Goal: Task Accomplishment & Management: Use online tool/utility

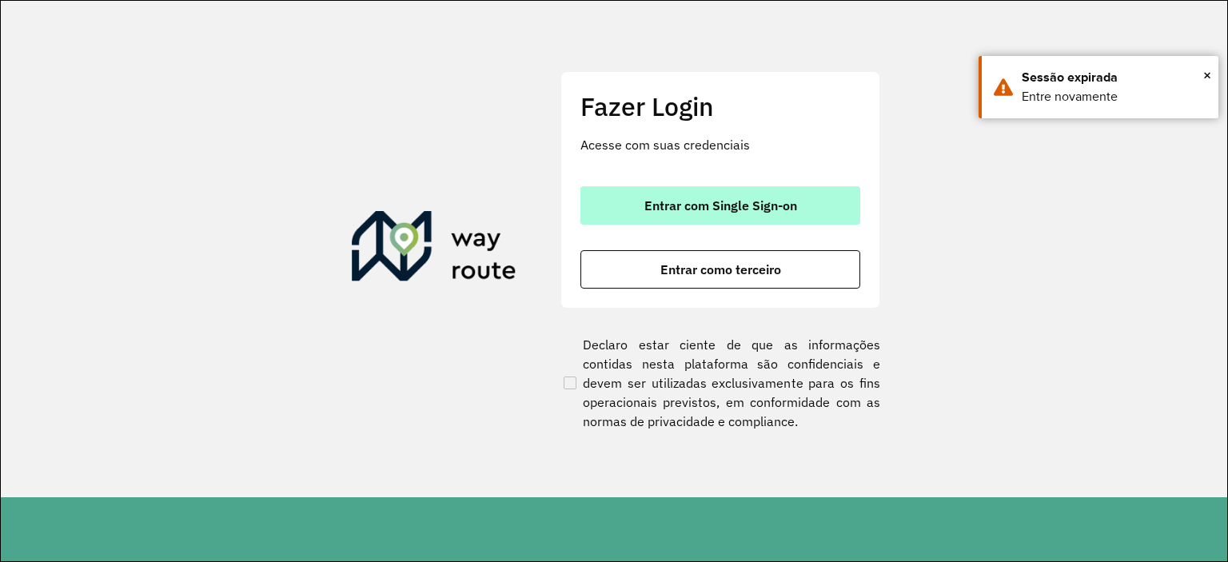
click at [763, 204] on span "Entrar com Single Sign-on" at bounding box center [720, 205] width 153 height 13
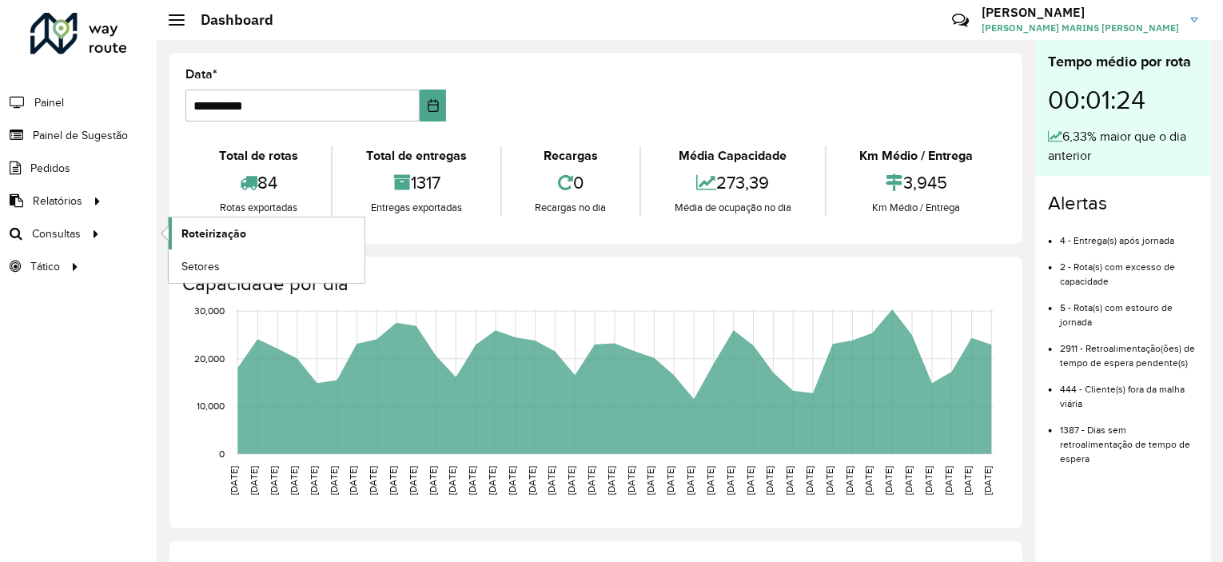
click at [201, 227] on span "Roteirização" at bounding box center [213, 233] width 65 height 17
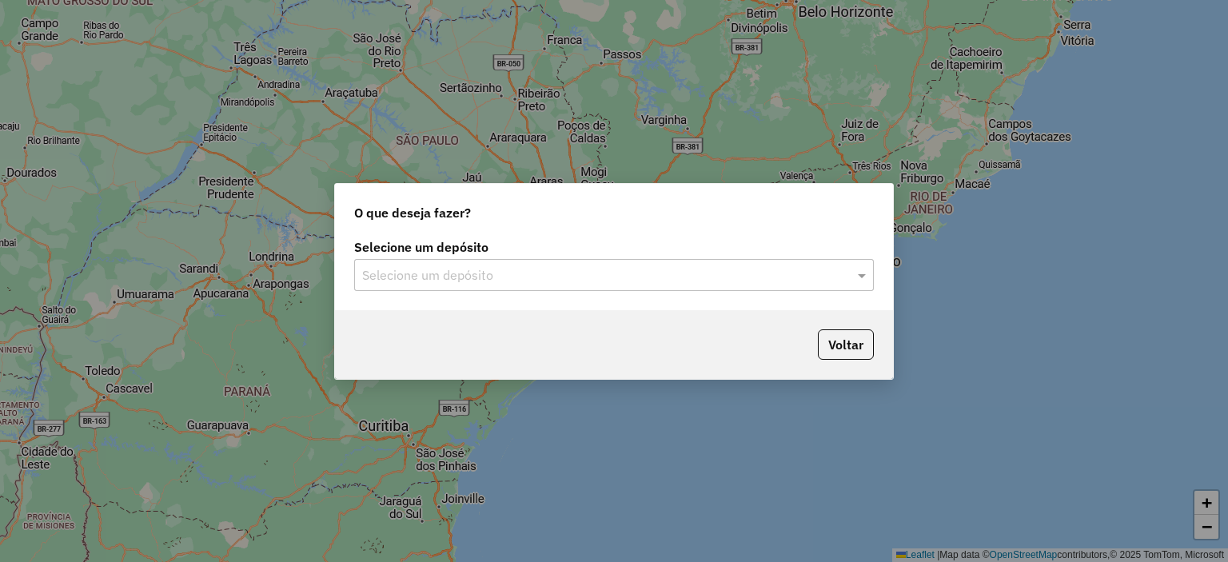
click at [778, 277] on input "text" at bounding box center [598, 275] width 472 height 19
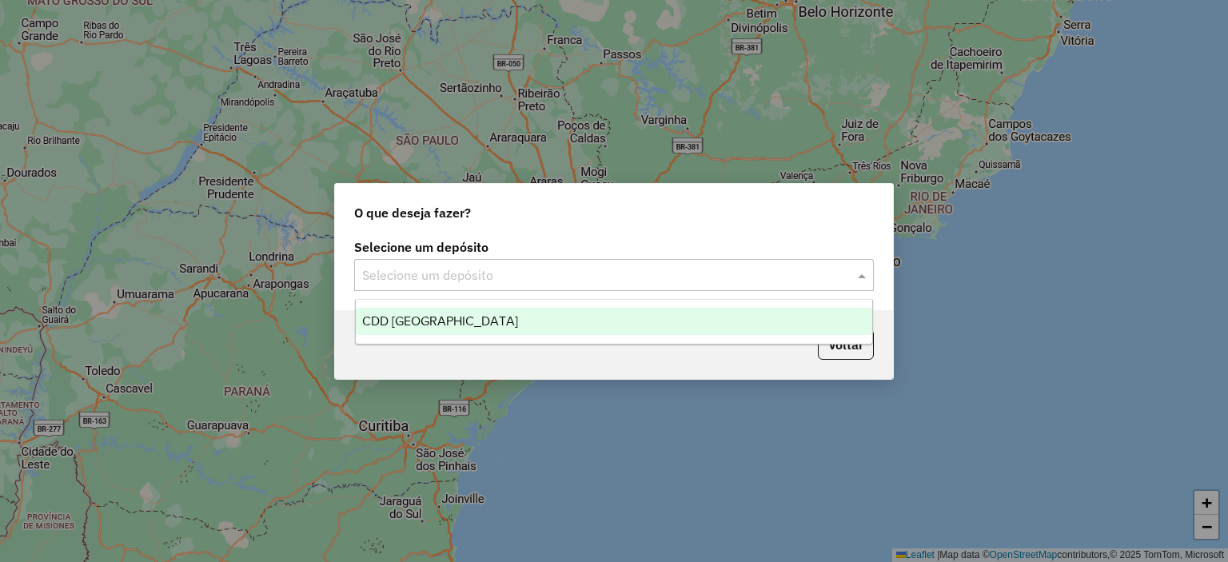
click at [534, 325] on div "CDD [GEOGRAPHIC_DATA]" at bounding box center [614, 321] width 517 height 27
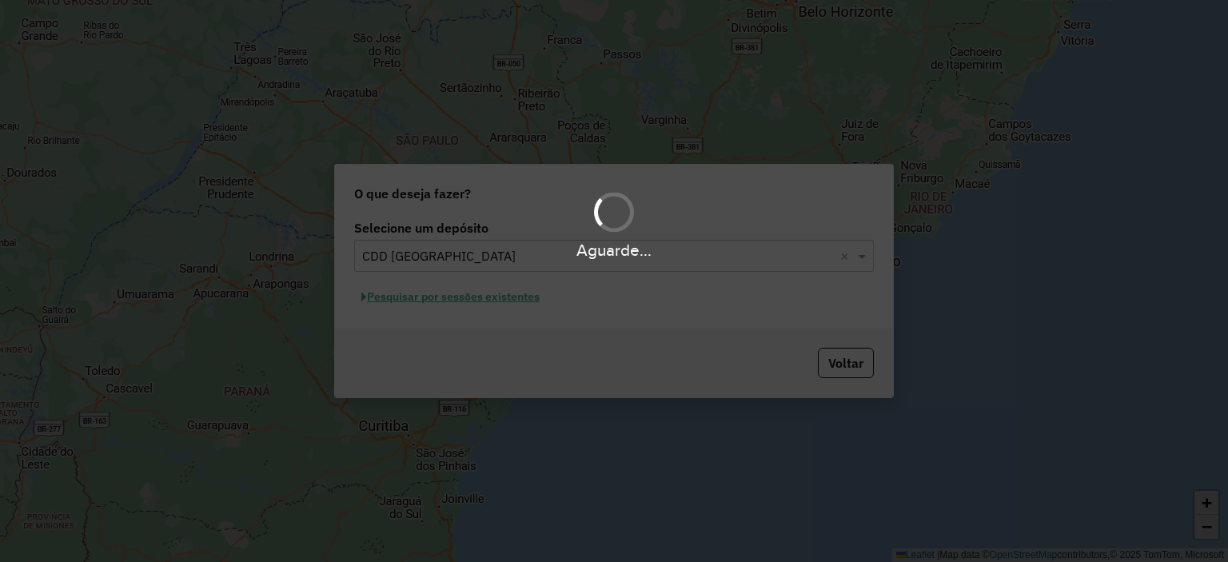
drag, startPoint x: 475, startPoint y: 301, endPoint x: 442, endPoint y: 305, distance: 32.9
click at [442, 305] on div "Aguarde..." at bounding box center [614, 281] width 1228 height 562
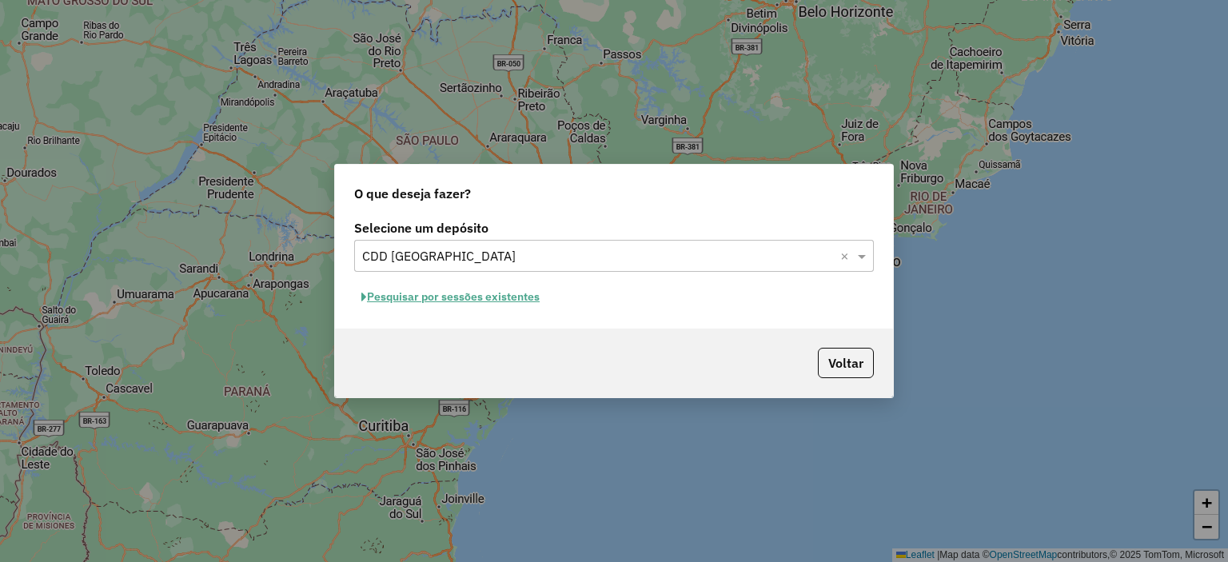
click at [507, 300] on button "Pesquisar por sessões existentes" at bounding box center [450, 297] width 193 height 25
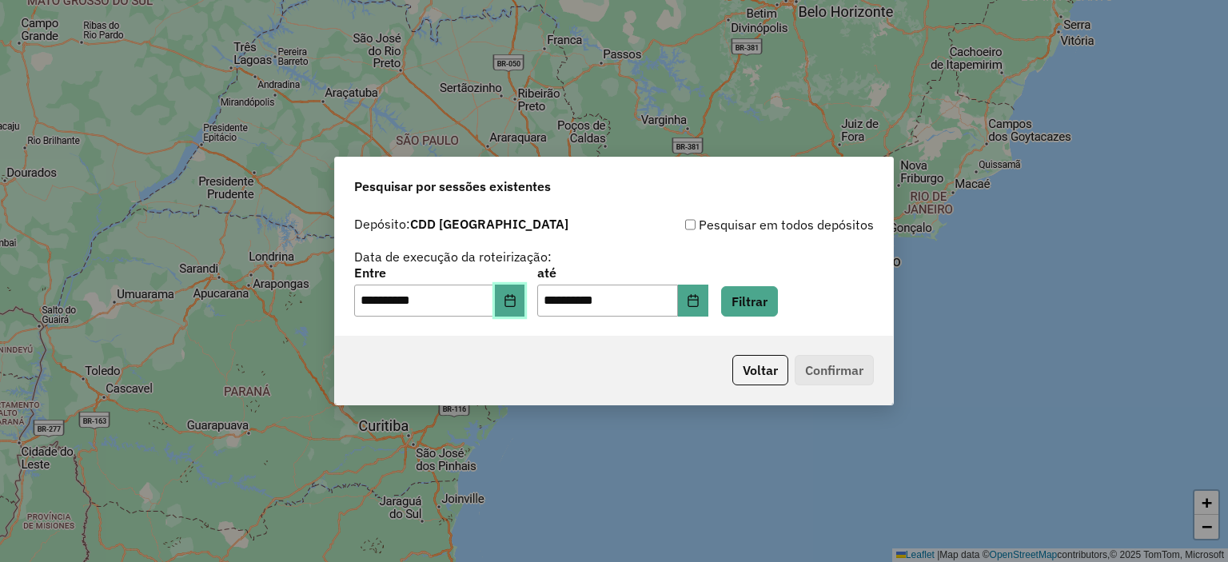
click at [511, 300] on button "Choose Date" at bounding box center [510, 301] width 30 height 32
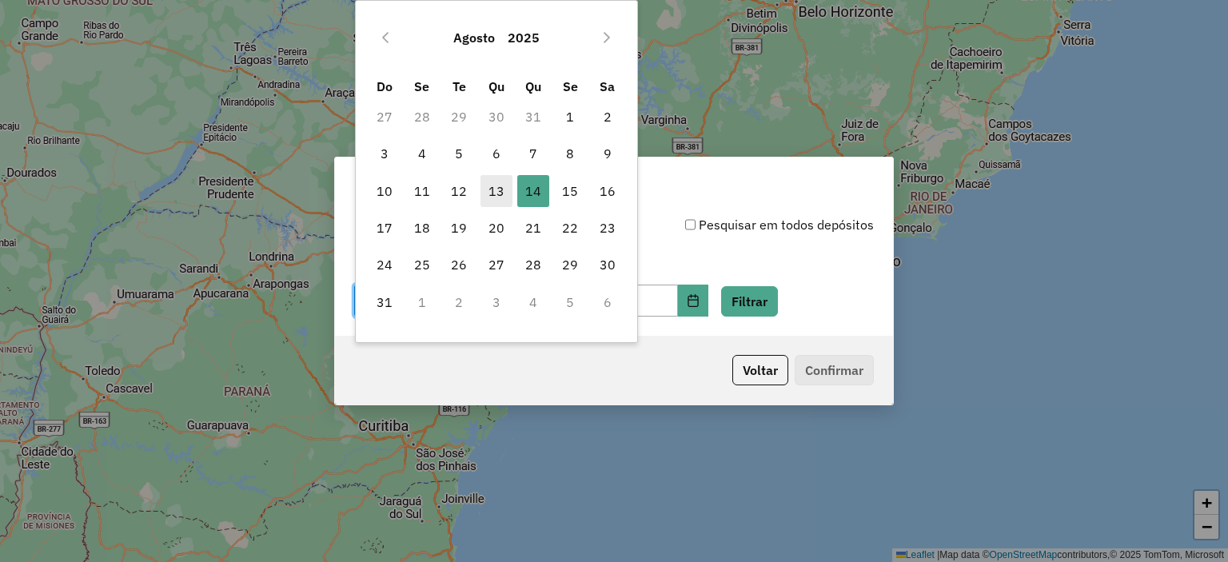
click at [495, 192] on span "13" at bounding box center [496, 191] width 32 height 32
type input "**********"
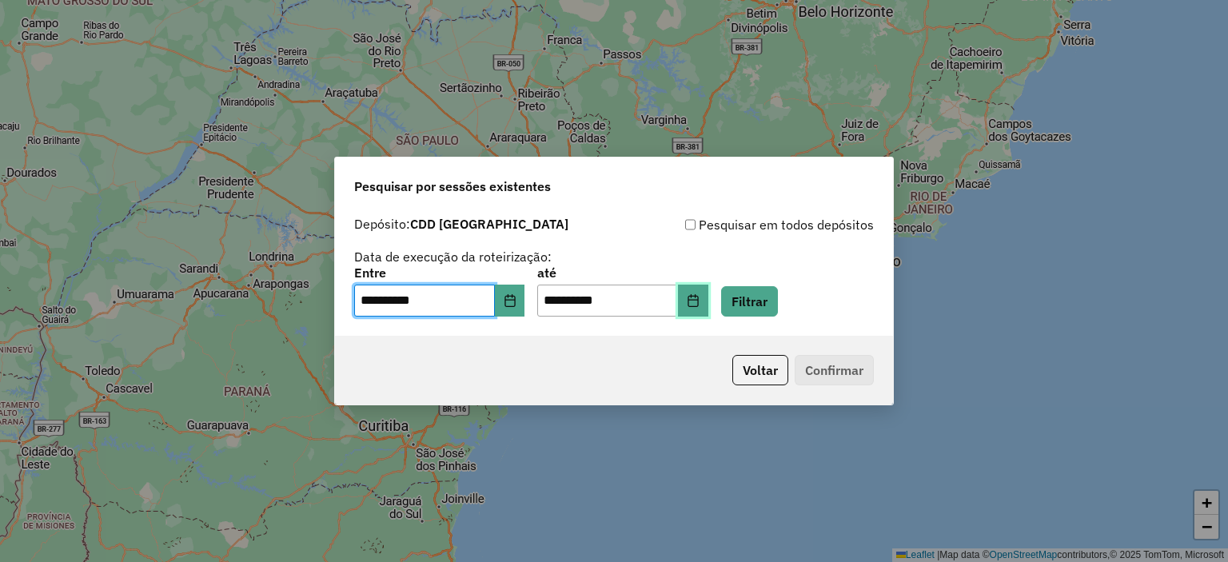
click at [708, 303] on button "Choose Date" at bounding box center [693, 301] width 30 height 32
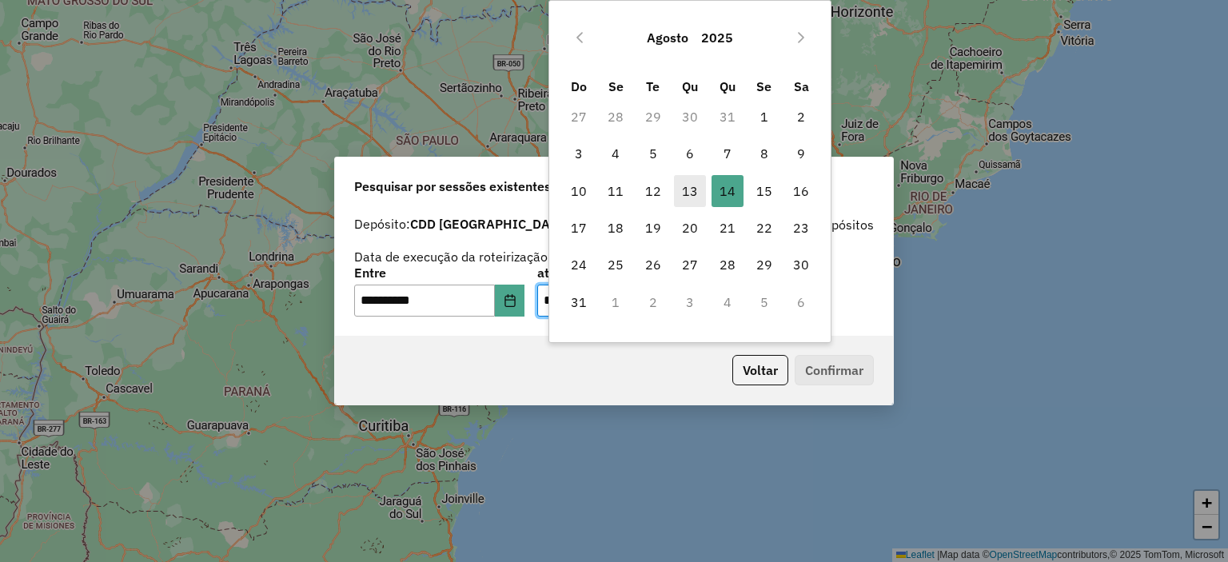
click at [687, 188] on span "13" at bounding box center [690, 191] width 32 height 32
type input "**********"
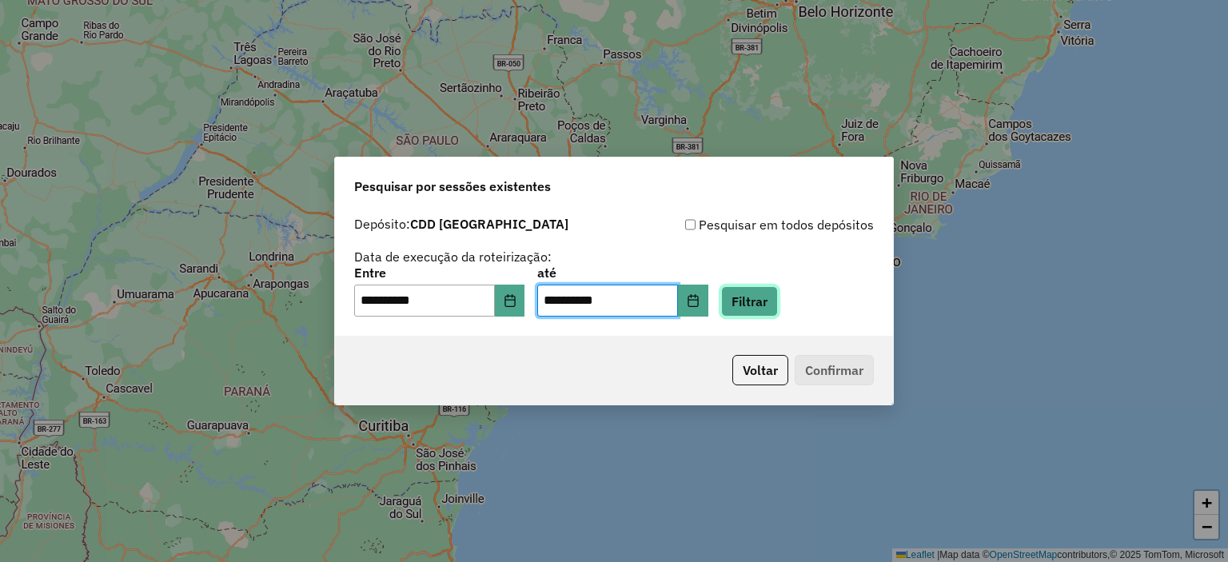
click at [778, 305] on button "Filtrar" at bounding box center [749, 301] width 57 height 30
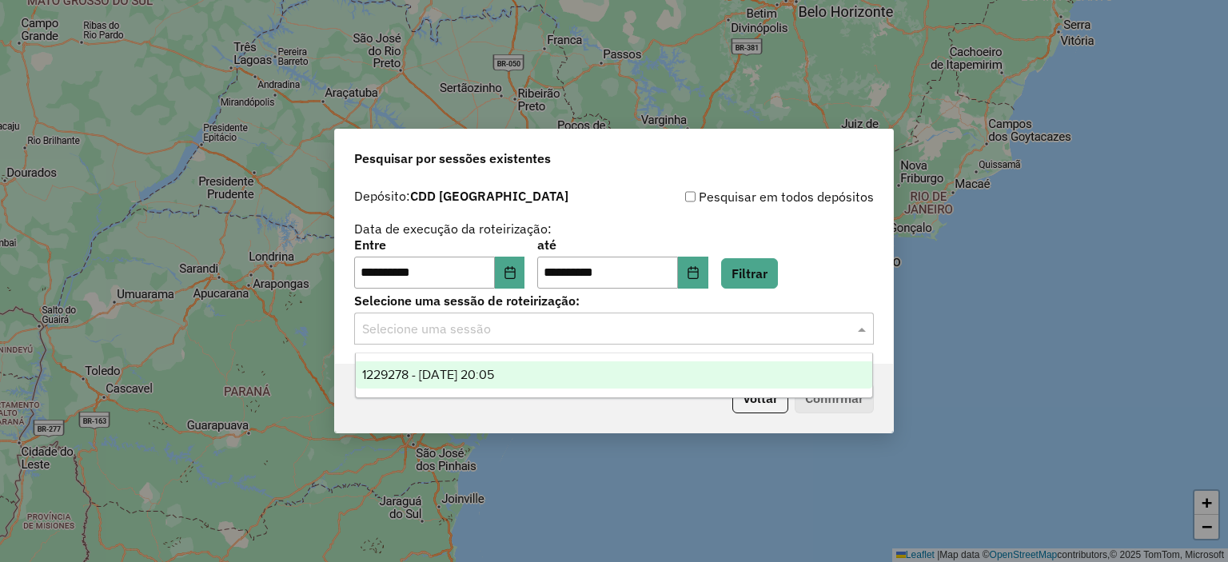
click at [603, 332] on input "text" at bounding box center [598, 329] width 472 height 19
click at [494, 375] on span "1229278 - 13/08/2025 20:05" at bounding box center [428, 375] width 132 height 14
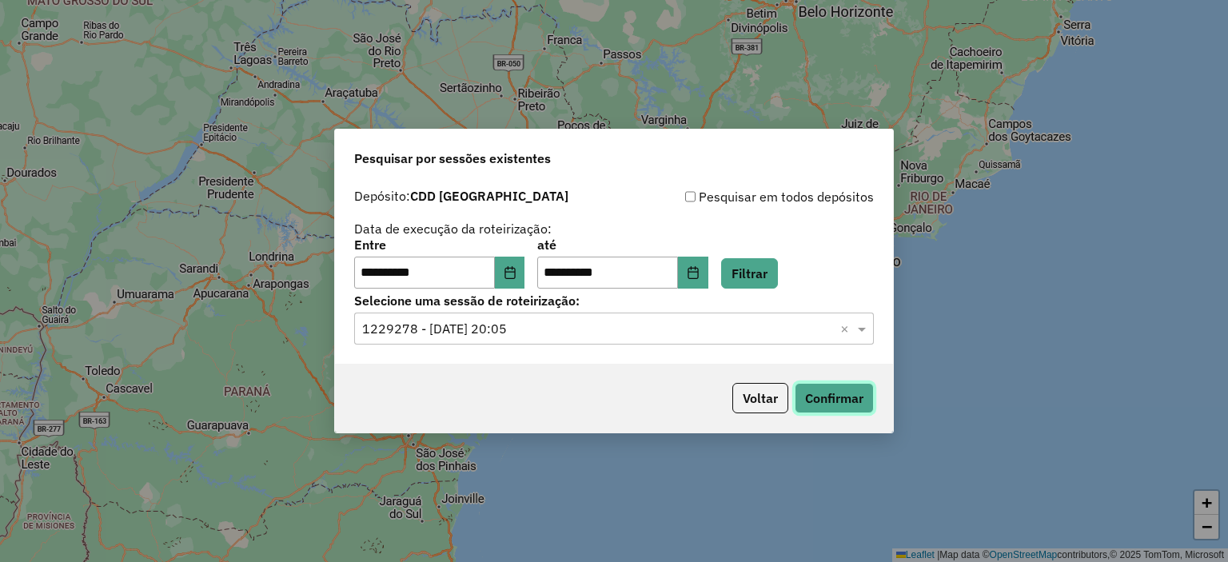
click at [828, 399] on button "Confirmar" at bounding box center [833, 398] width 79 height 30
drag, startPoint x: 828, startPoint y: 399, endPoint x: 572, endPoint y: 152, distance: 355.5
click at [572, 152] on div "Pesquisar por sessões existentes" at bounding box center [614, 154] width 558 height 51
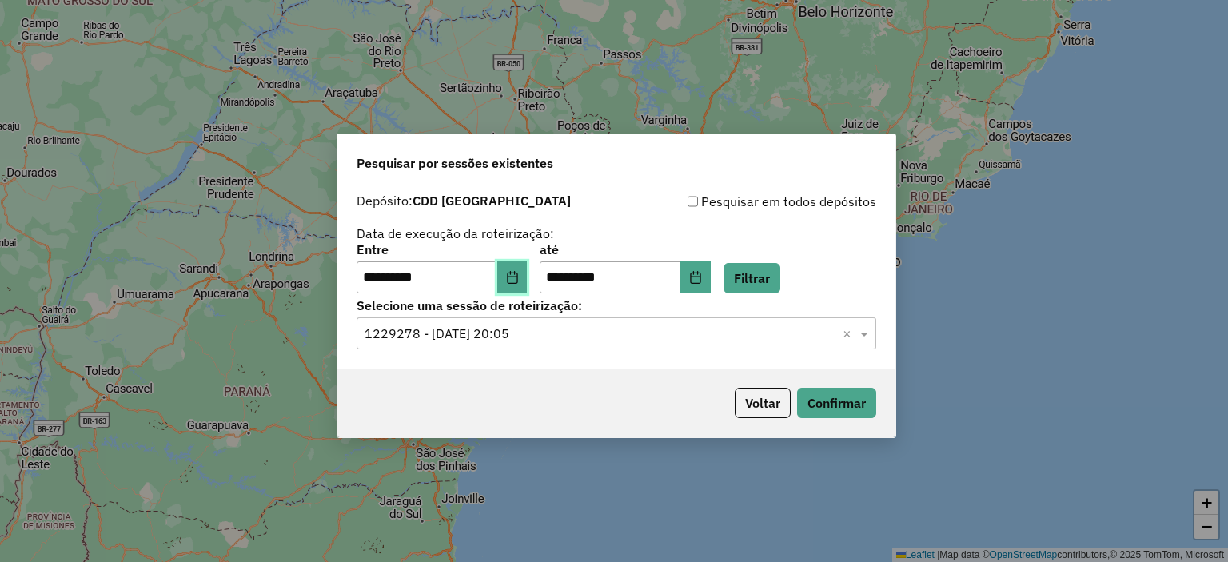
click at [519, 276] on icon "Choose Date" at bounding box center [512, 277] width 13 height 13
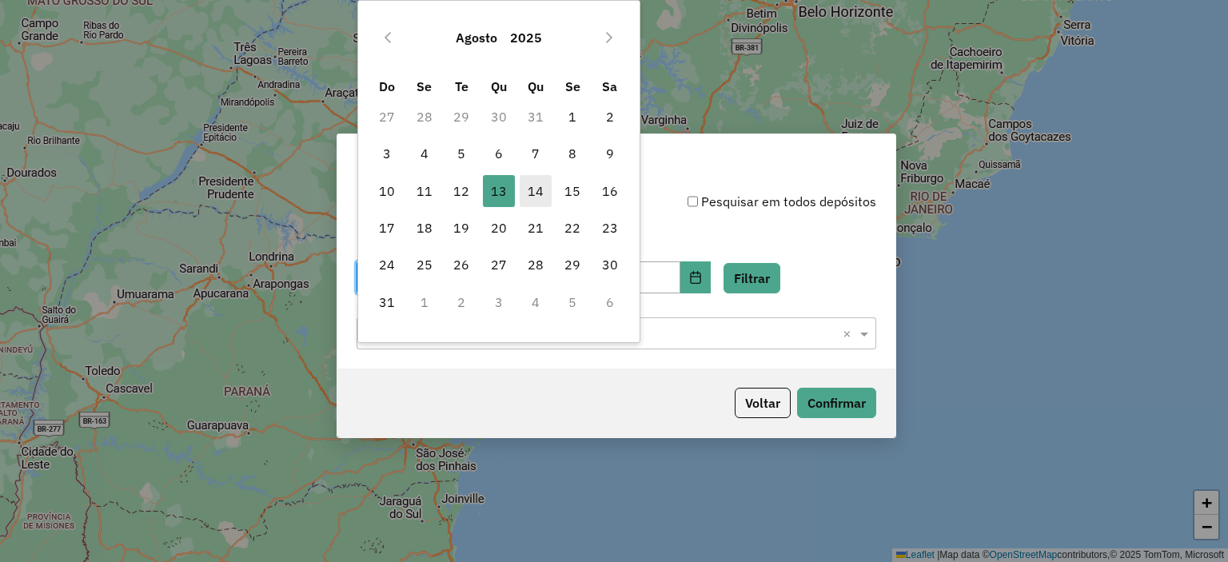
click at [525, 195] on span "14" at bounding box center [536, 191] width 32 height 32
type input "**********"
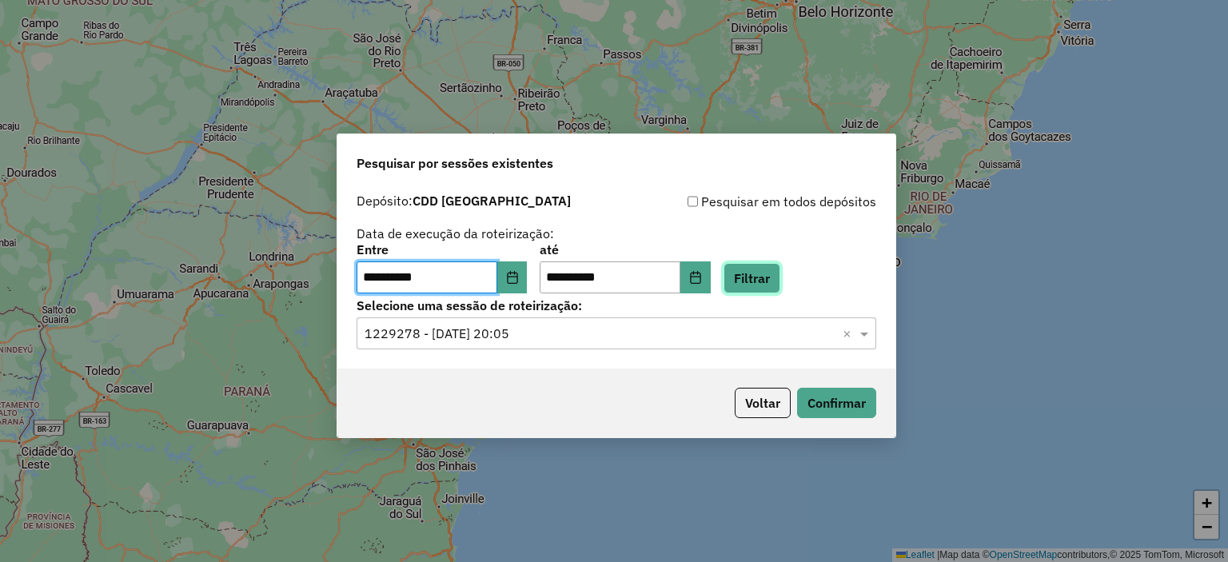
click at [767, 276] on button "Filtrar" at bounding box center [751, 278] width 57 height 30
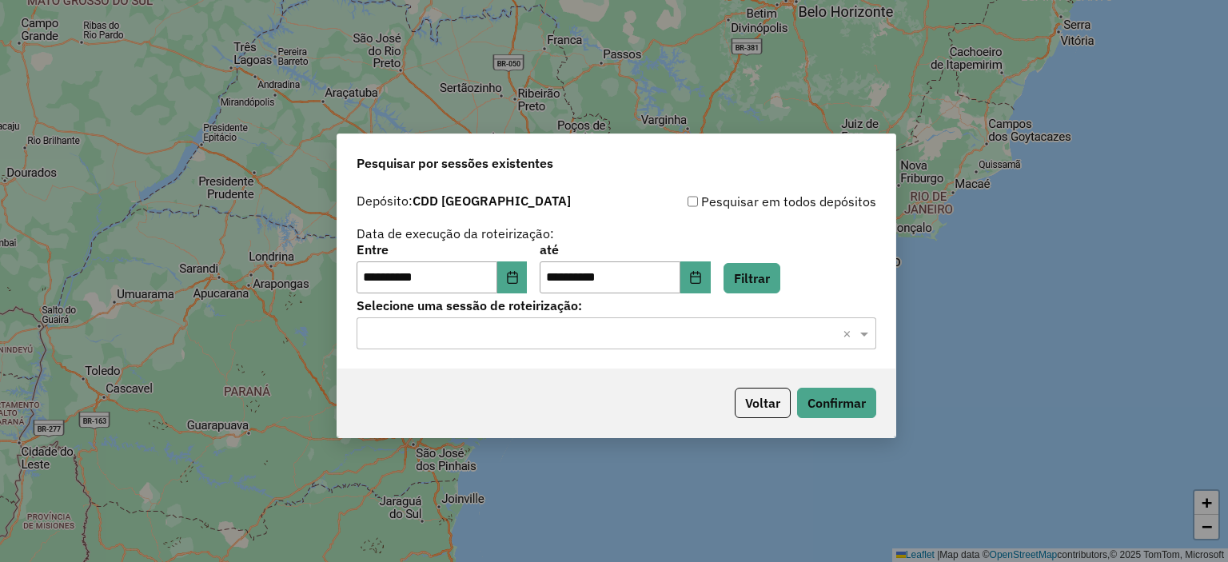
click at [568, 338] on input "text" at bounding box center [600, 334] width 472 height 19
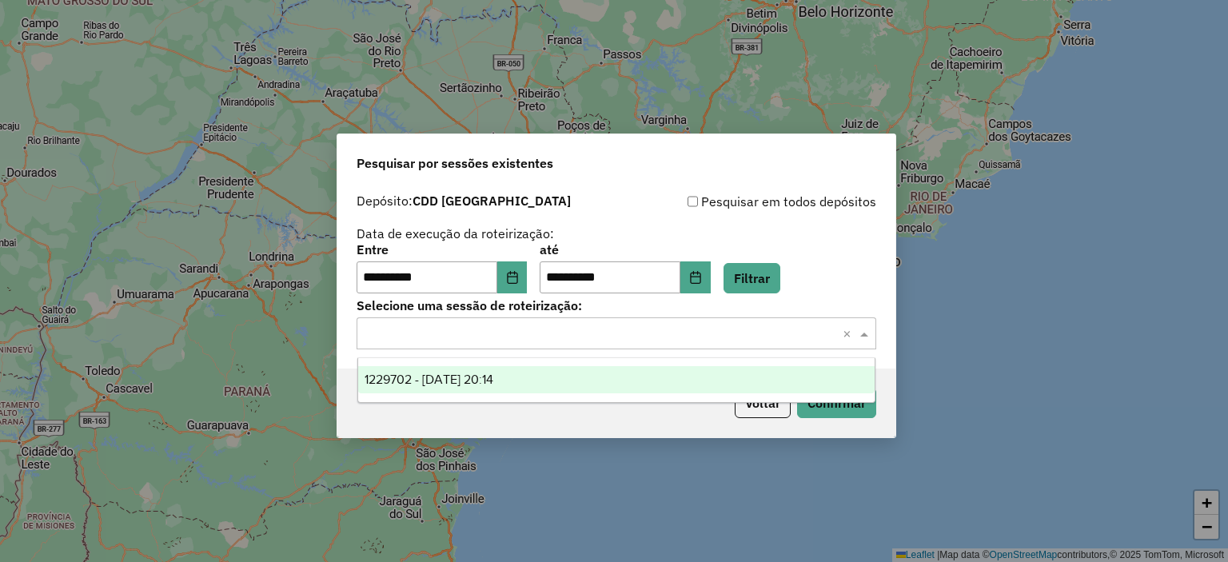
click at [483, 375] on span "1229702 - 14/08/2025 20:14" at bounding box center [428, 379] width 129 height 14
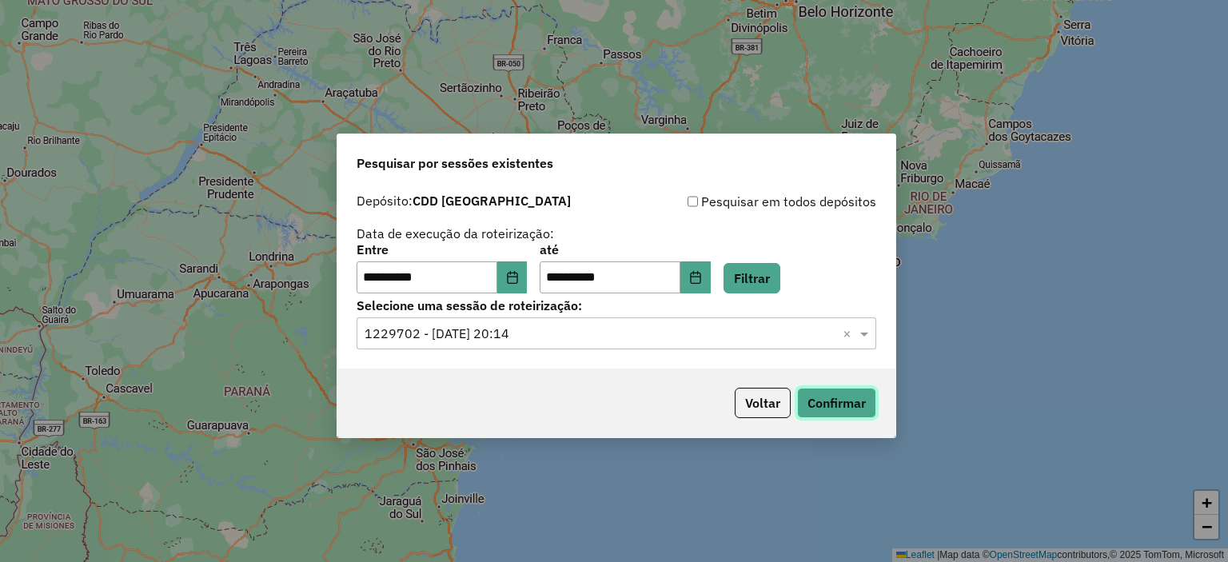
click at [857, 403] on button "Confirmar" at bounding box center [836, 403] width 79 height 30
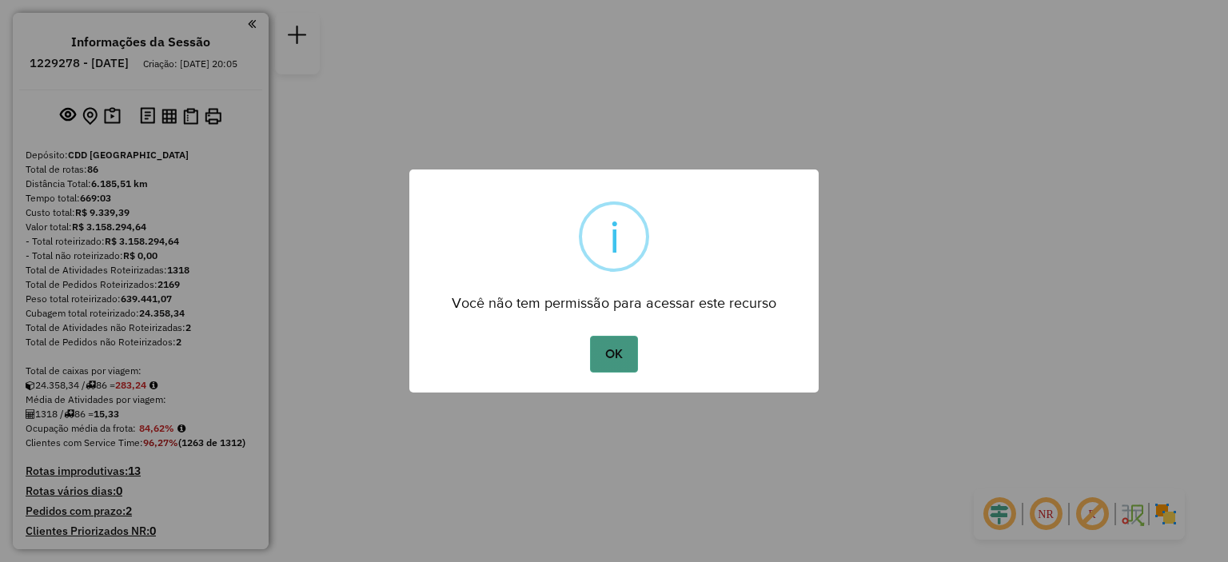
click at [620, 366] on button "OK" at bounding box center [613, 354] width 47 height 37
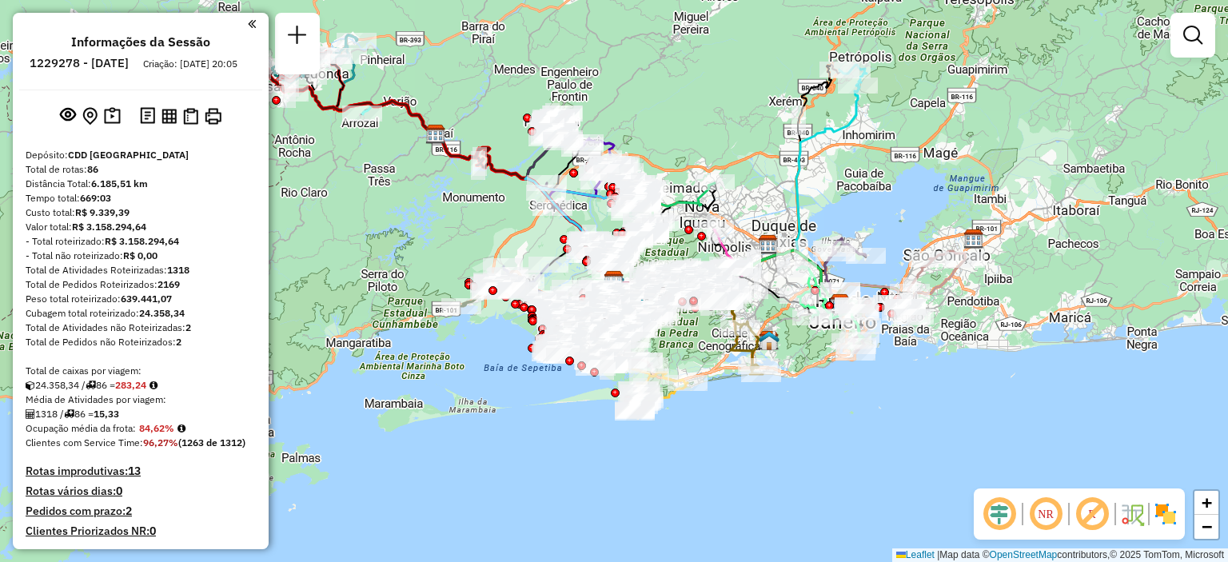
scroll to position [7014, 0]
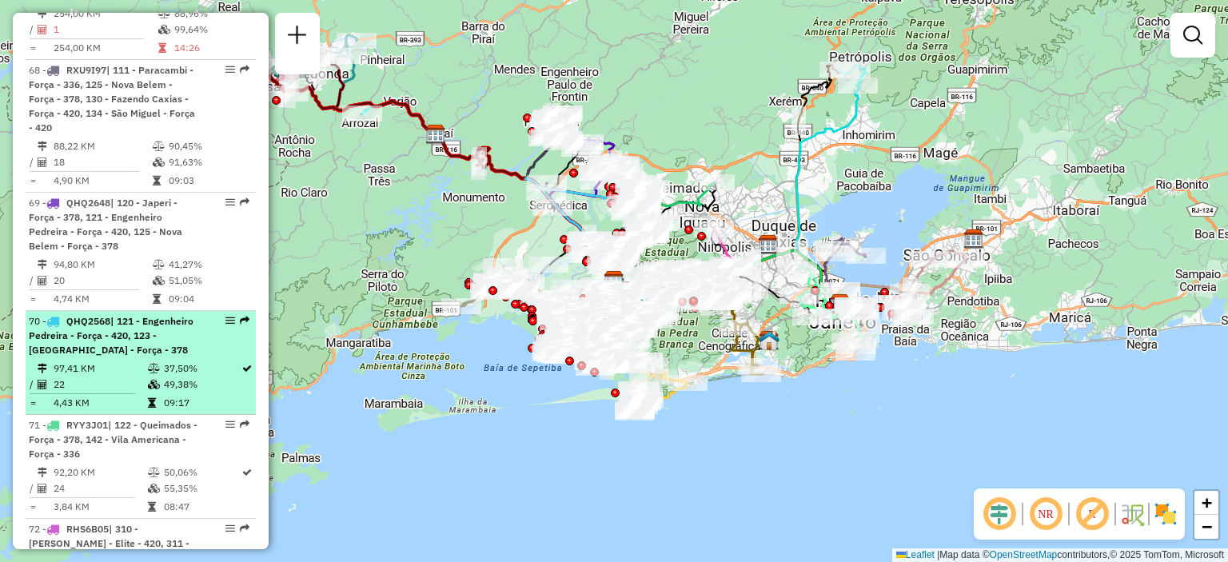
click at [137, 315] on span "| 121 - Engenheiro Pedreira - Força - 420, 123 - Parque Ipanema - Força - 378" at bounding box center [111, 335] width 165 height 41
select select "**********"
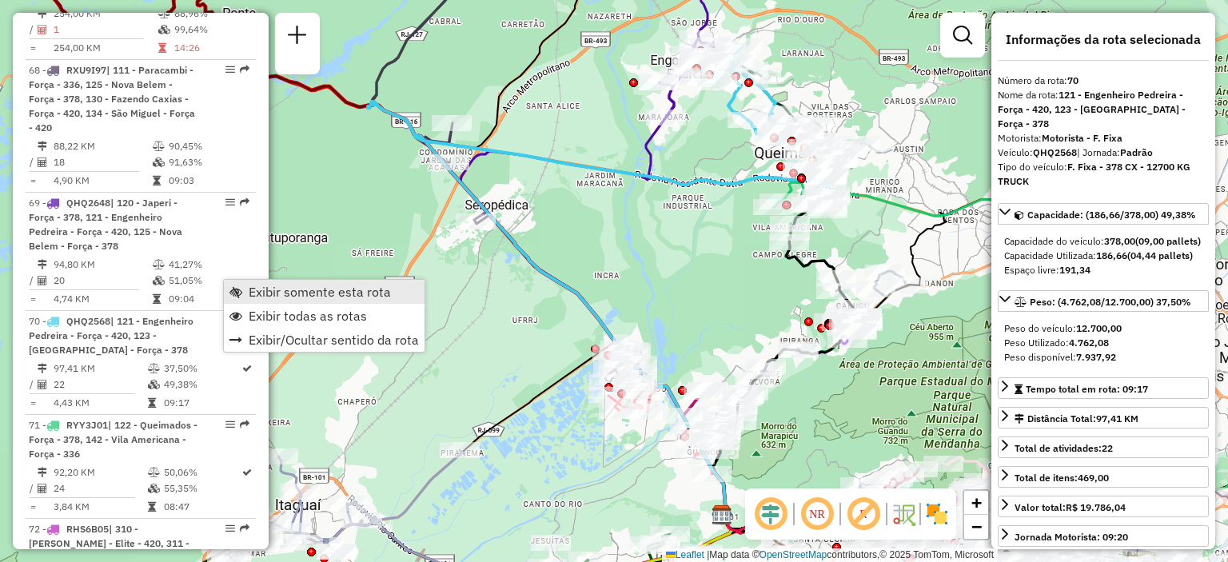
click at [252, 288] on span "Exibir somente esta rota" at bounding box center [320, 291] width 142 height 13
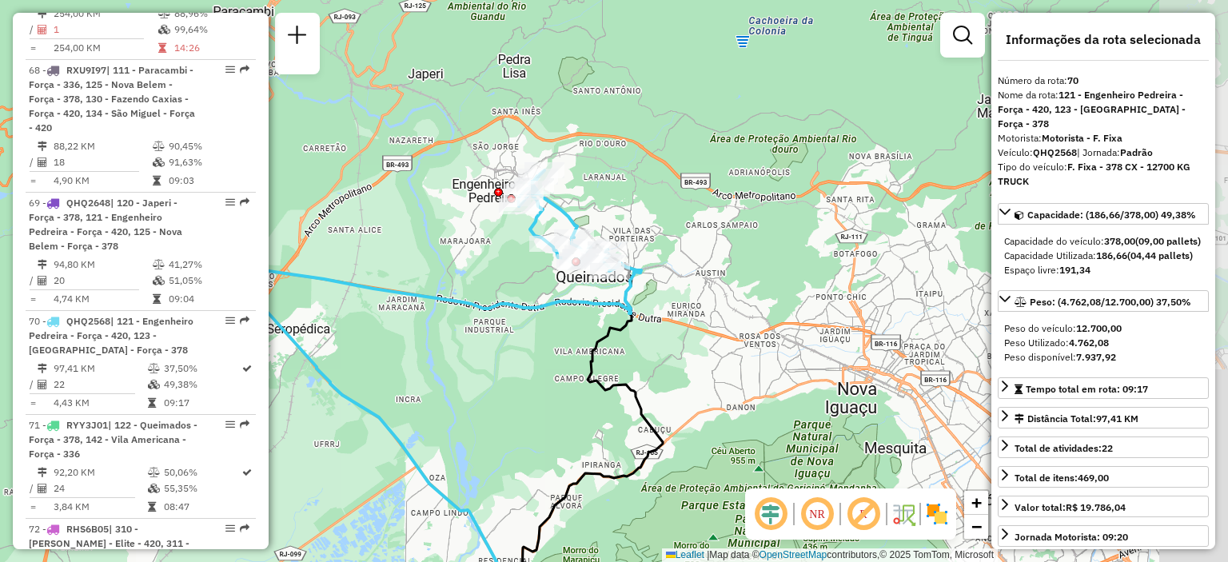
drag, startPoint x: 699, startPoint y: 240, endPoint x: 501, endPoint y: 364, distance: 233.7
click at [501, 364] on div "Janela de atendimento Grade de atendimento Capacidade Transportadoras Veículos …" at bounding box center [614, 281] width 1228 height 562
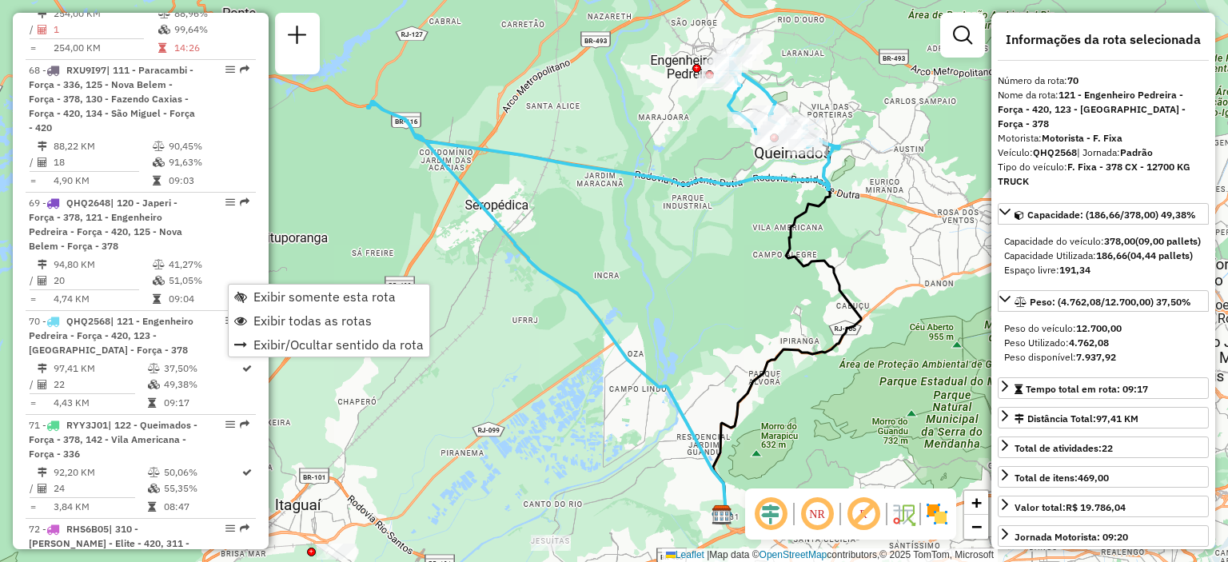
drag, startPoint x: 285, startPoint y: 318, endPoint x: 611, endPoint y: 241, distance: 336.0
click at [285, 319] on span "Exibir todas as rotas" at bounding box center [312, 320] width 118 height 13
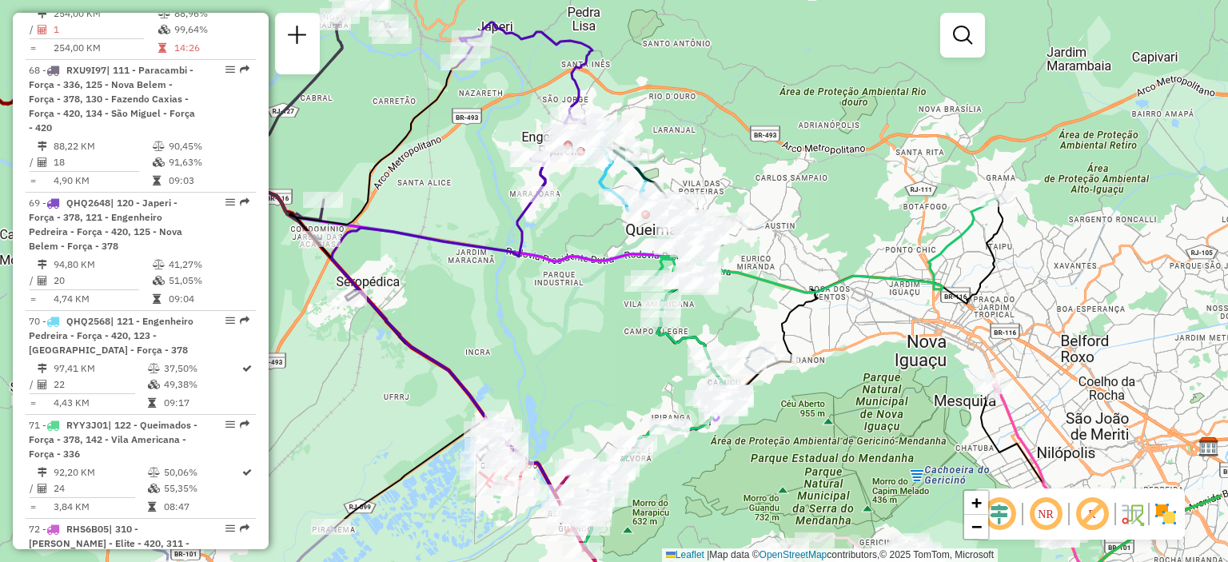
drag, startPoint x: 674, startPoint y: 233, endPoint x: 540, endPoint y: 309, distance: 153.6
click at [543, 309] on div "Janela de atendimento Grade de atendimento Capacidade Transportadoras Veículos …" at bounding box center [614, 281] width 1228 height 562
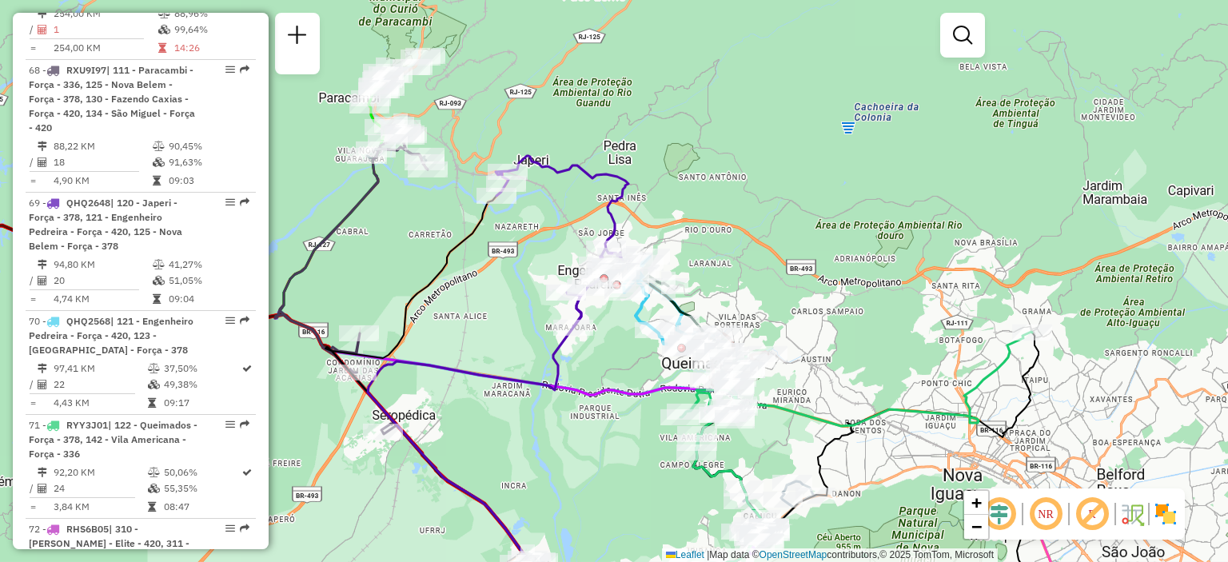
drag, startPoint x: 448, startPoint y: 156, endPoint x: 486, endPoint y: 289, distance: 138.9
click at [486, 289] on div "Janela de atendimento Grade de atendimento Capacidade Transportadoras Veículos …" at bounding box center [614, 281] width 1228 height 562
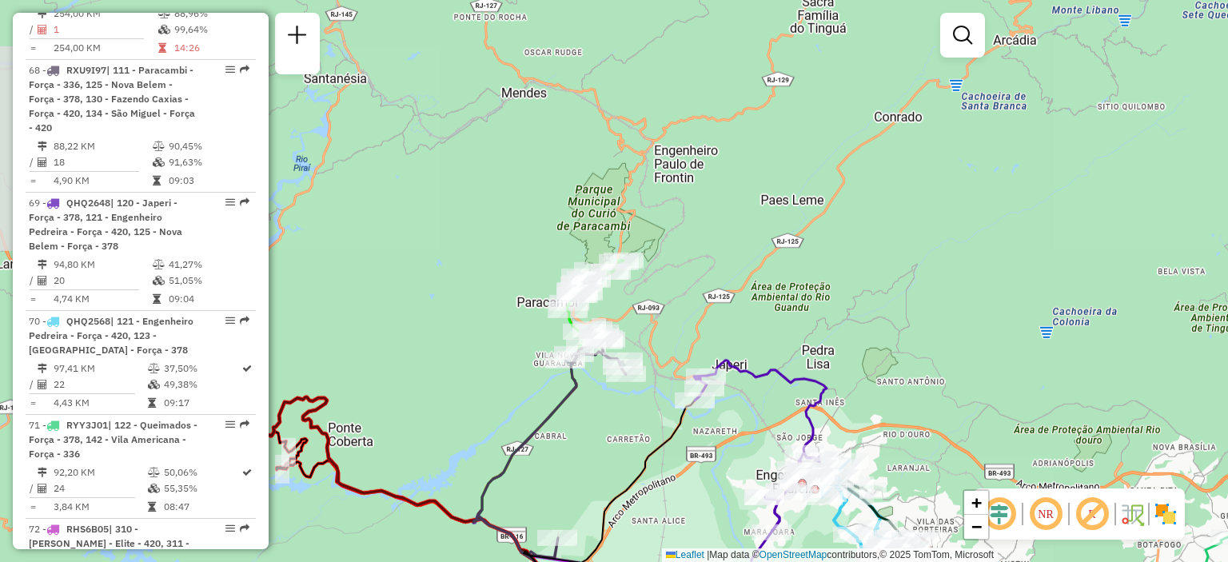
drag, startPoint x: 451, startPoint y: 86, endPoint x: 649, endPoint y: 290, distance: 284.9
click at [649, 290] on div "Janela de atendimento Grade de atendimento Capacidade Transportadoras Veículos …" at bounding box center [614, 281] width 1228 height 562
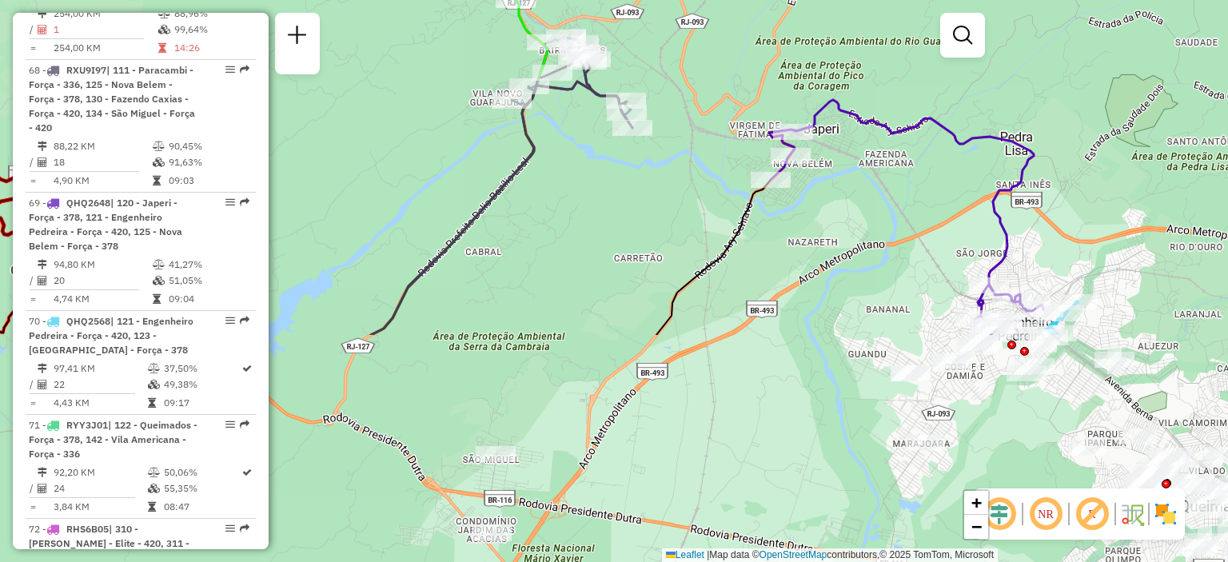
drag, startPoint x: 444, startPoint y: 436, endPoint x: 553, endPoint y: 153, distance: 303.8
click at [553, 153] on div "Janela de atendimento Grade de atendimento Capacidade Transportadoras Veículos …" at bounding box center [614, 281] width 1228 height 562
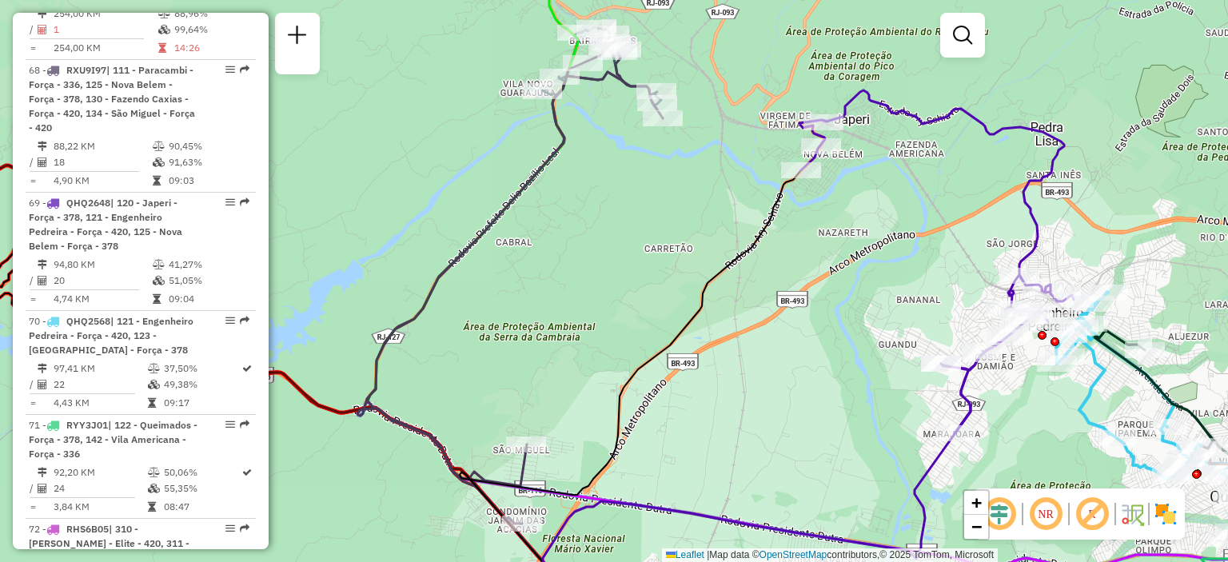
drag, startPoint x: 519, startPoint y: 279, endPoint x: 555, endPoint y: 274, distance: 36.3
click at [555, 274] on div "Janela de atendimento Grade de atendimento Capacidade Transportadoras Veículos …" at bounding box center [614, 281] width 1228 height 562
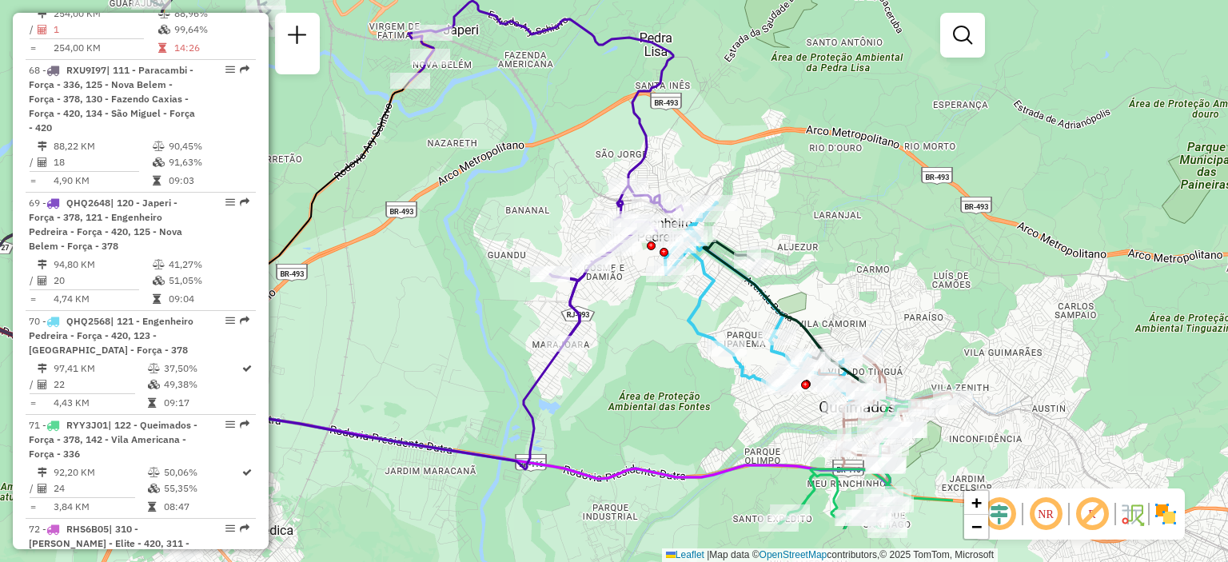
drag, startPoint x: 759, startPoint y: 299, endPoint x: 385, endPoint y: 207, distance: 384.4
click at [385, 207] on div "Janela de atendimento Grade de atendimento Capacidade Transportadoras Veículos …" at bounding box center [614, 281] width 1228 height 562
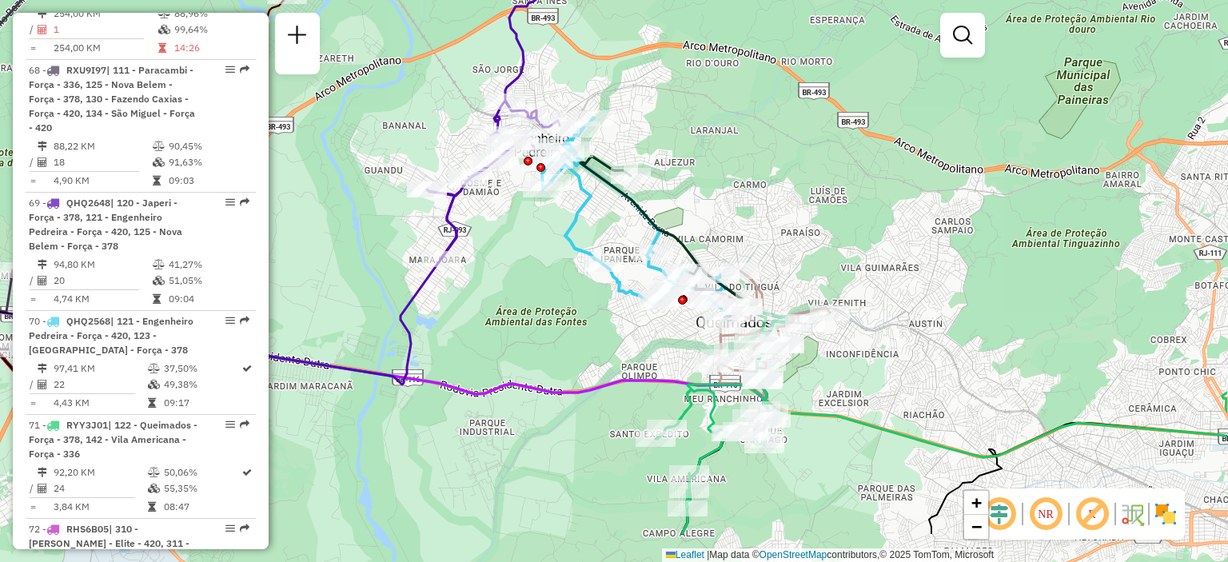
drag, startPoint x: 655, startPoint y: 321, endPoint x: 532, endPoint y: 237, distance: 149.4
click at [532, 237] on div "Janela de atendimento Grade de atendimento Capacidade Transportadoras Veículos …" at bounding box center [614, 281] width 1228 height 562
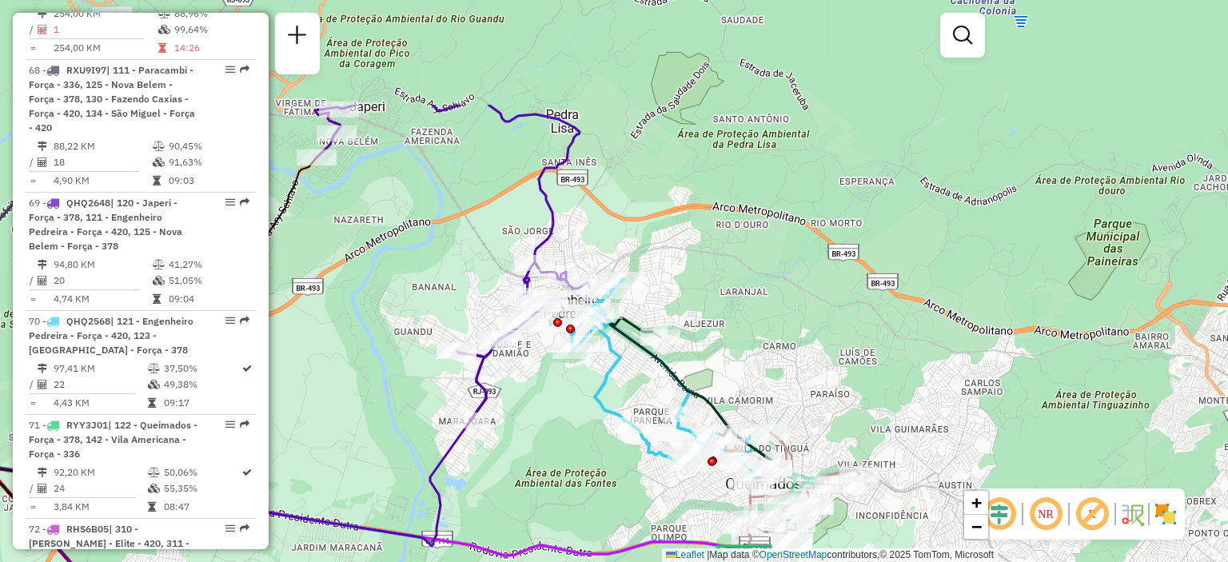
drag, startPoint x: 449, startPoint y: 102, endPoint x: 471, endPoint y: 262, distance: 162.1
click at [471, 262] on div "Janela de atendimento Grade de atendimento Capacidade Transportadoras Veículos …" at bounding box center [614, 281] width 1228 height 562
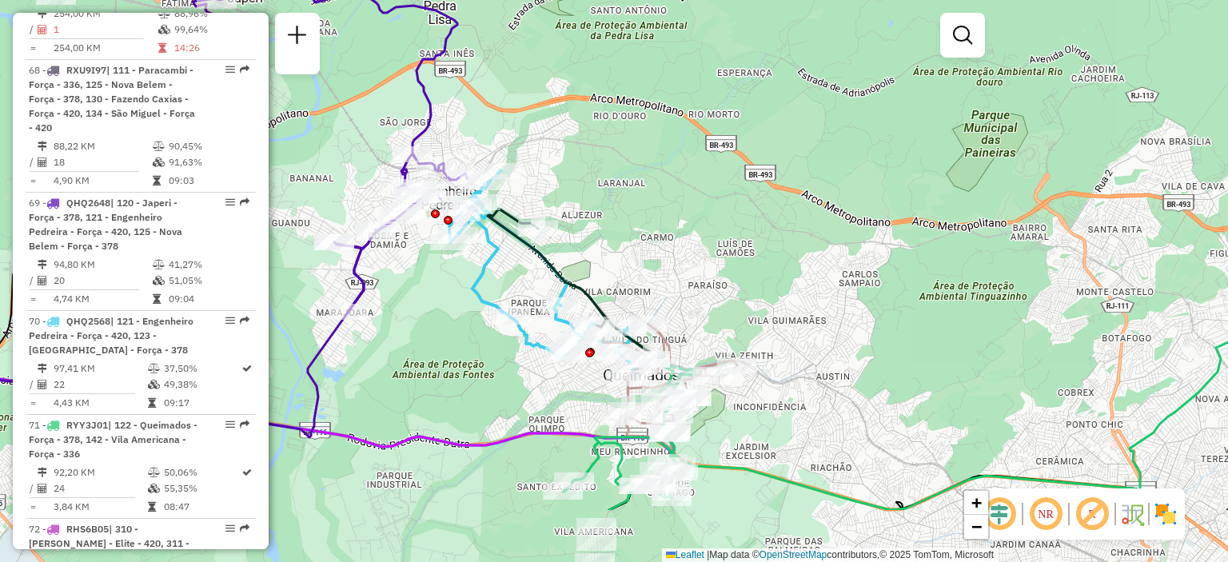
drag, startPoint x: 460, startPoint y: 304, endPoint x: 339, endPoint y: 195, distance: 163.0
click at [339, 195] on div "Janela de atendimento Grade de atendimento Capacidade Transportadoras Veículos …" at bounding box center [614, 281] width 1228 height 562
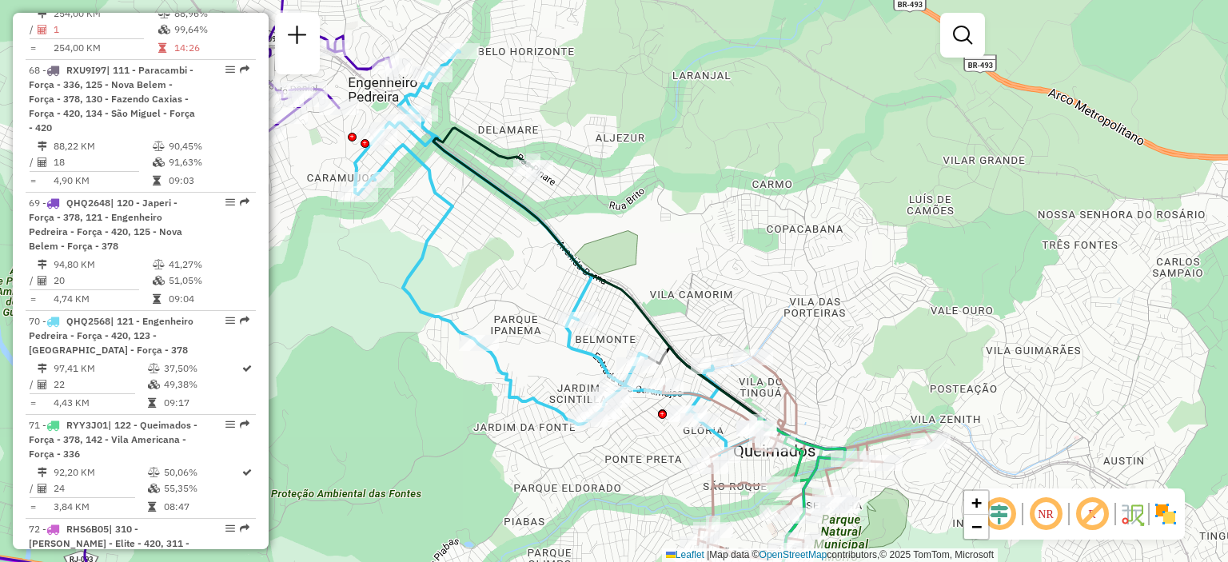
drag, startPoint x: 478, startPoint y: 322, endPoint x: 501, endPoint y: 297, distance: 34.5
click at [501, 297] on div "Janela de atendimento Grade de atendimento Capacidade Transportadoras Veículos …" at bounding box center [614, 281] width 1228 height 562
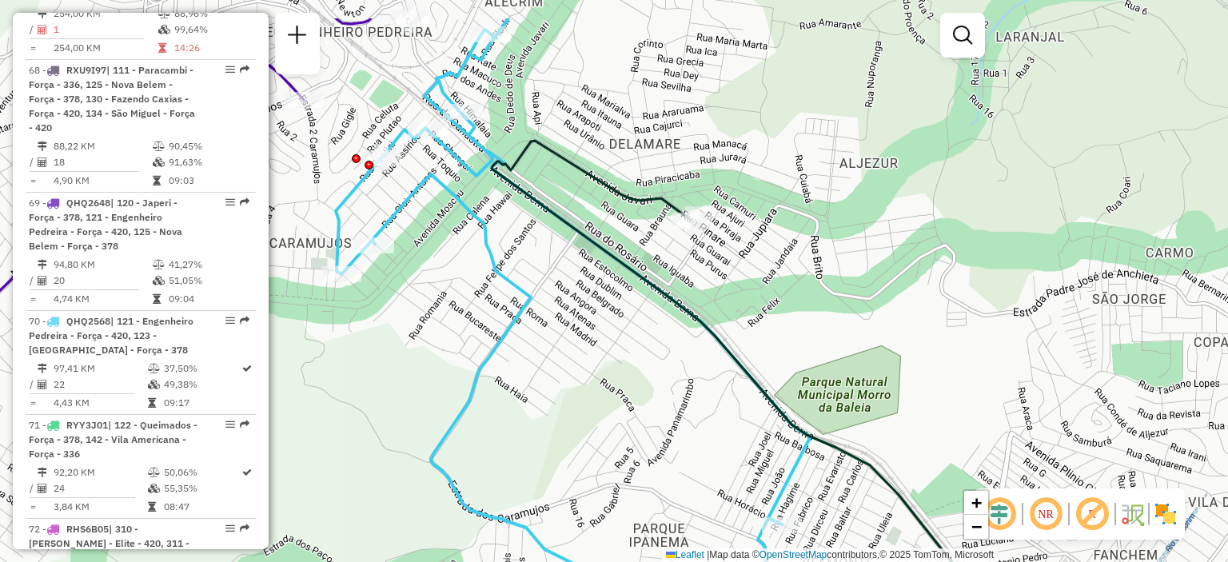
drag, startPoint x: 432, startPoint y: 118, endPoint x: 475, endPoint y: 188, distance: 81.4
click at [475, 188] on div "Janela de atendimento Grade de atendimento Capacidade Transportadoras Veículos …" at bounding box center [614, 281] width 1228 height 562
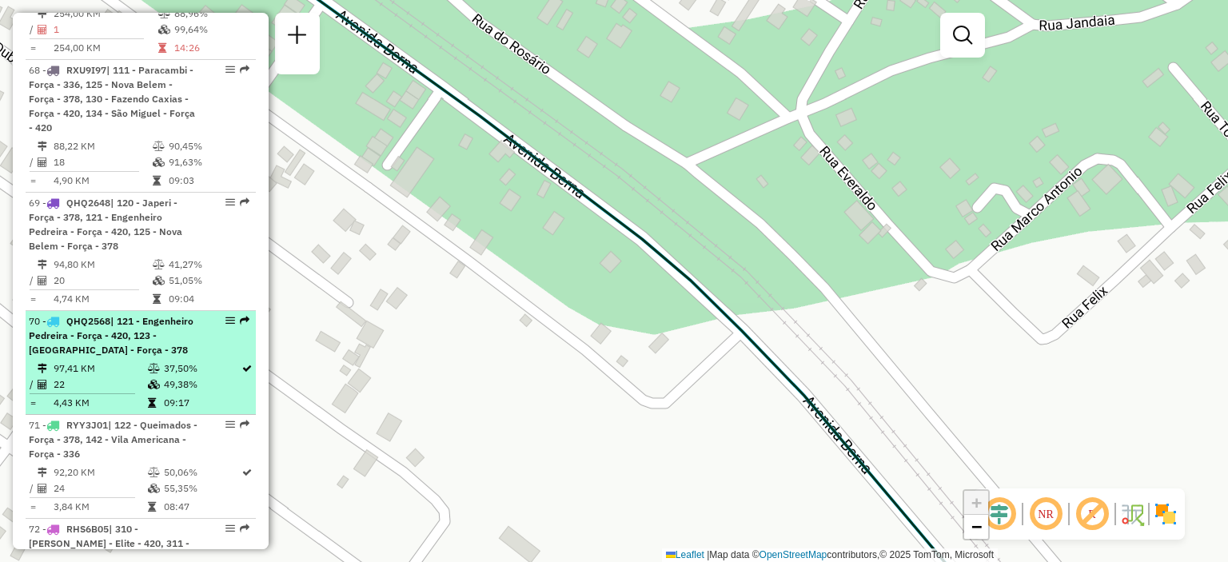
select select "**********"
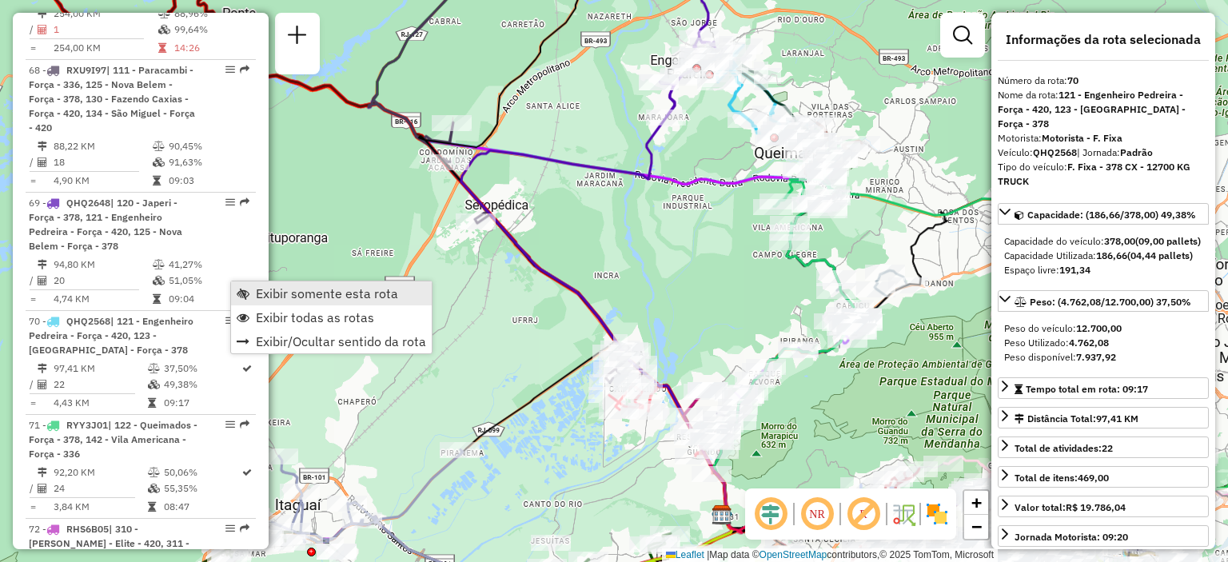
click at [267, 293] on span "Exibir somente esta rota" at bounding box center [327, 293] width 142 height 13
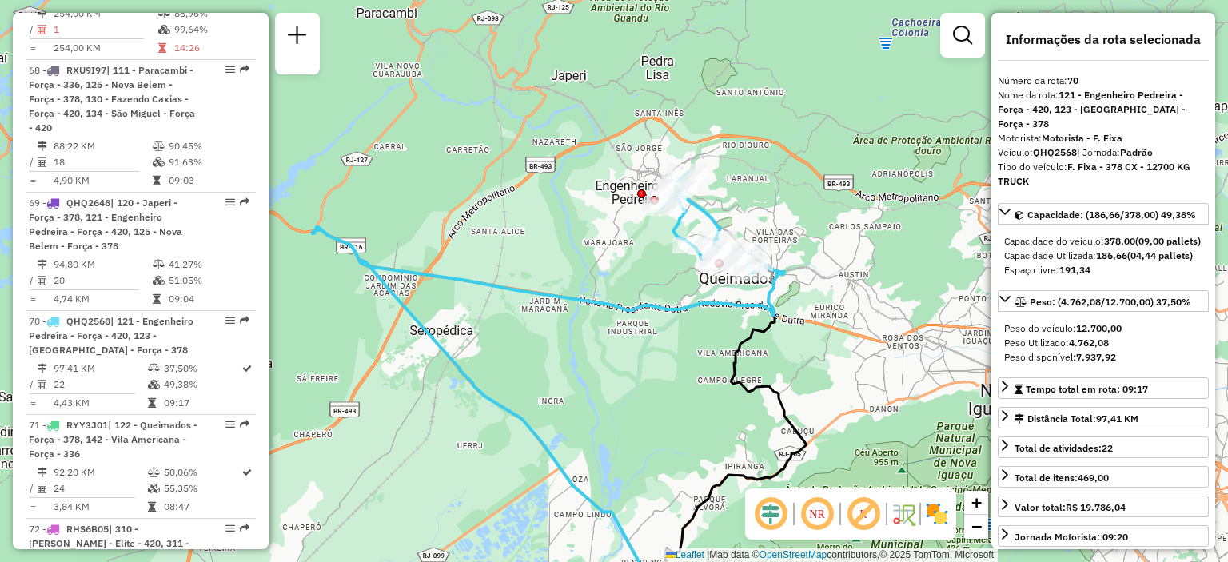
drag, startPoint x: 886, startPoint y: 209, endPoint x: 829, endPoint y: 340, distance: 142.8
click at [829, 340] on div "Janela de atendimento Grade de atendimento Capacidade Transportadoras Veículos …" at bounding box center [614, 281] width 1228 height 562
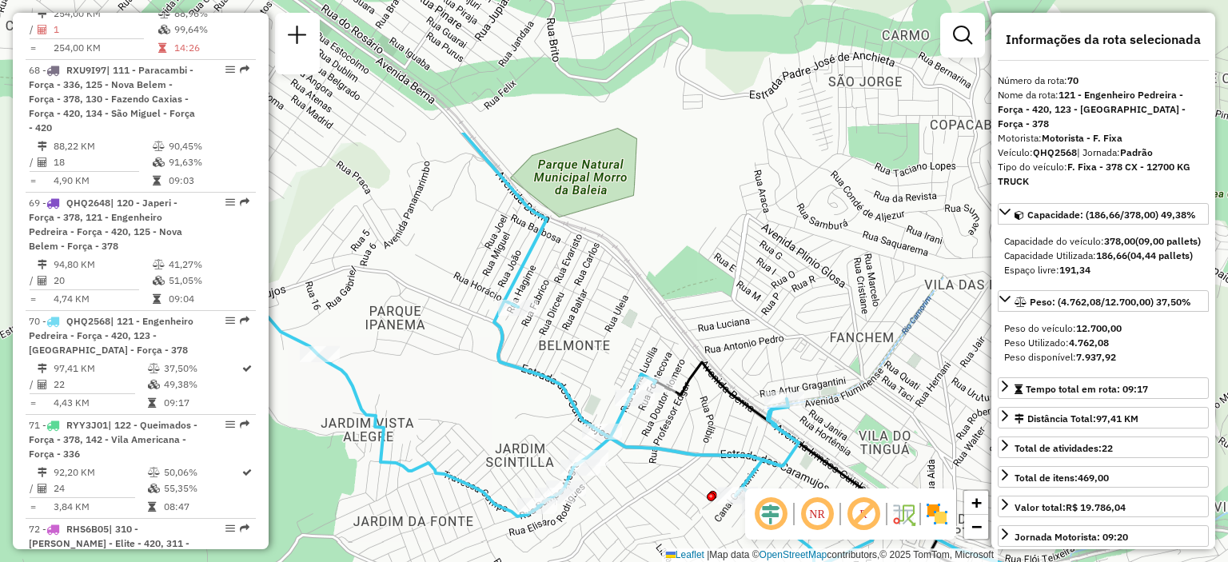
drag, startPoint x: 521, startPoint y: 95, endPoint x: 540, endPoint y: 284, distance: 189.6
click at [540, 284] on div "Janela de atendimento Grade de atendimento Capacidade Transportadoras Veículos …" at bounding box center [614, 281] width 1228 height 562
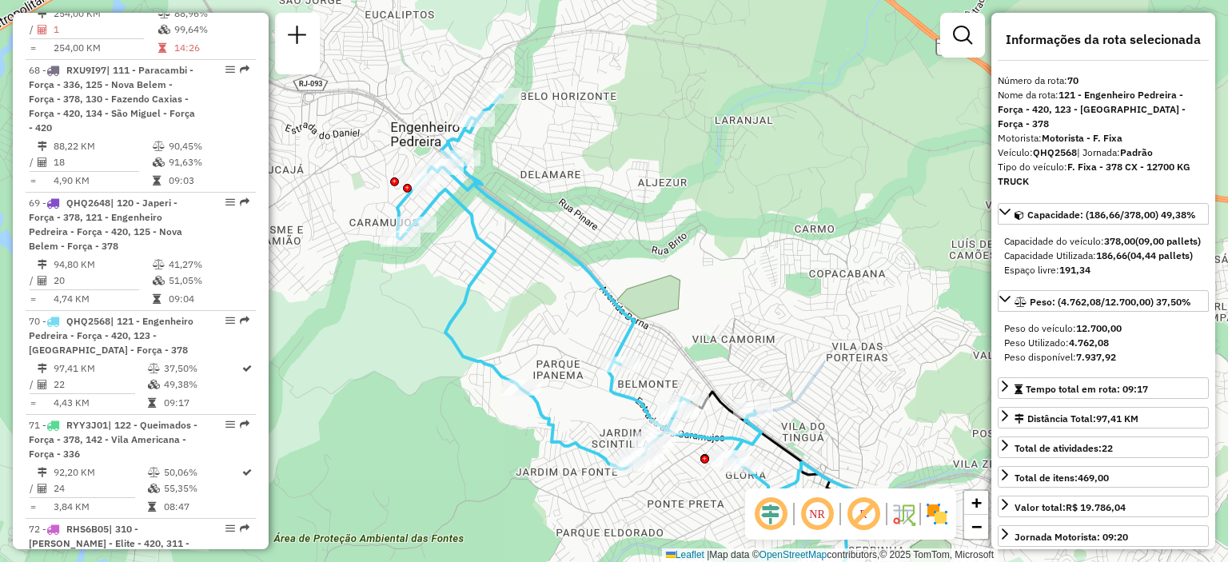
drag, startPoint x: 591, startPoint y: 203, endPoint x: 671, endPoint y: 269, distance: 103.9
click at [671, 269] on div "Janela de atendimento Grade de atendimento Capacidade Transportadoras Veículos …" at bounding box center [614, 281] width 1228 height 562
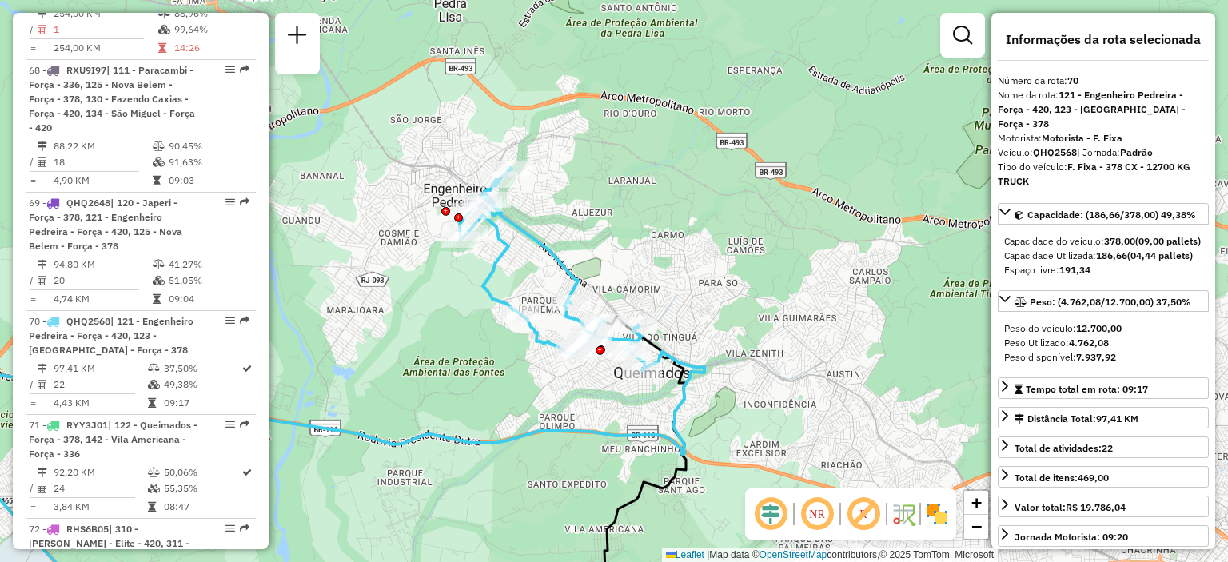
drag, startPoint x: 774, startPoint y: 268, endPoint x: 698, endPoint y: 261, distance: 76.2
click at [704, 261] on div "Janela de atendimento Grade de atendimento Capacidade Transportadoras Veículos …" at bounding box center [614, 281] width 1228 height 562
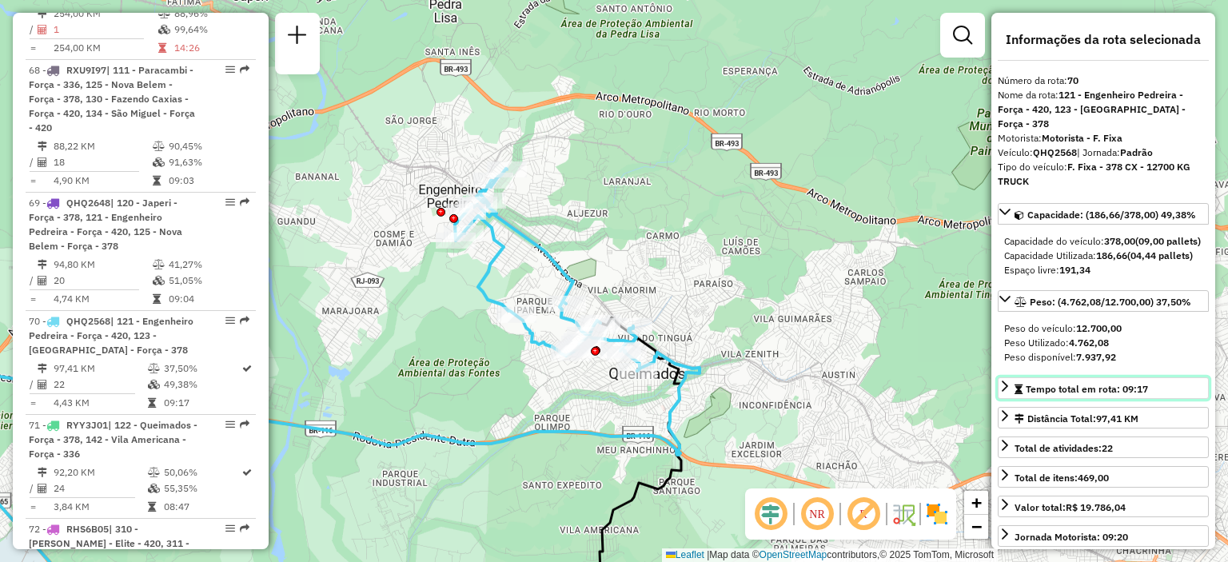
click at [1061, 395] on span "Tempo total em rota: 09:17" at bounding box center [1086, 389] width 122 height 12
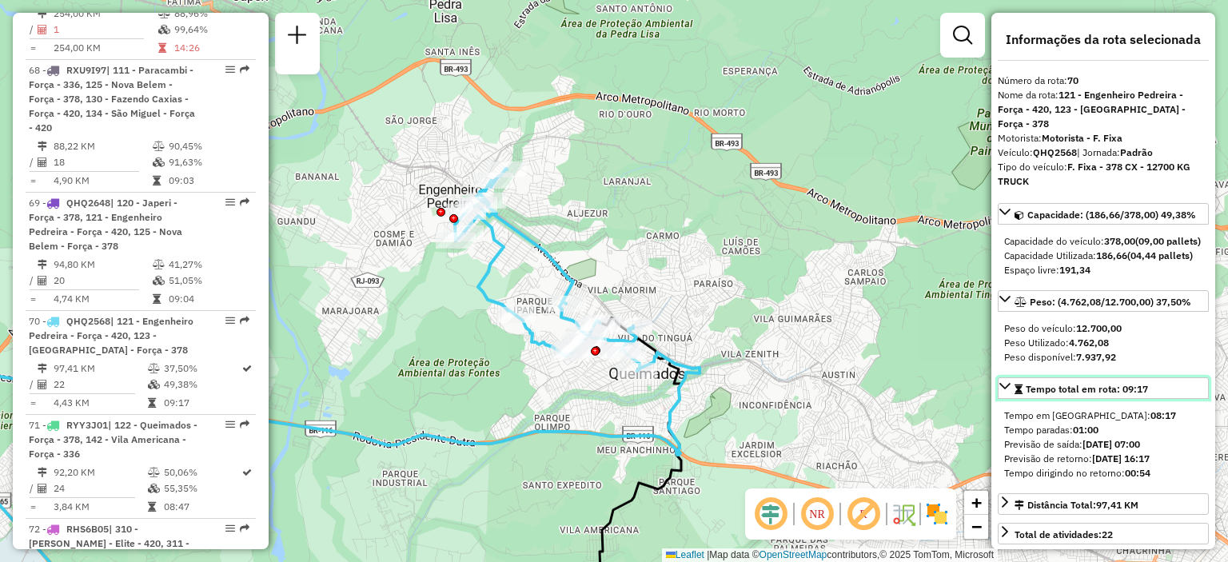
click at [1061, 395] on span "Tempo total em rota: 09:17" at bounding box center [1086, 389] width 122 height 12
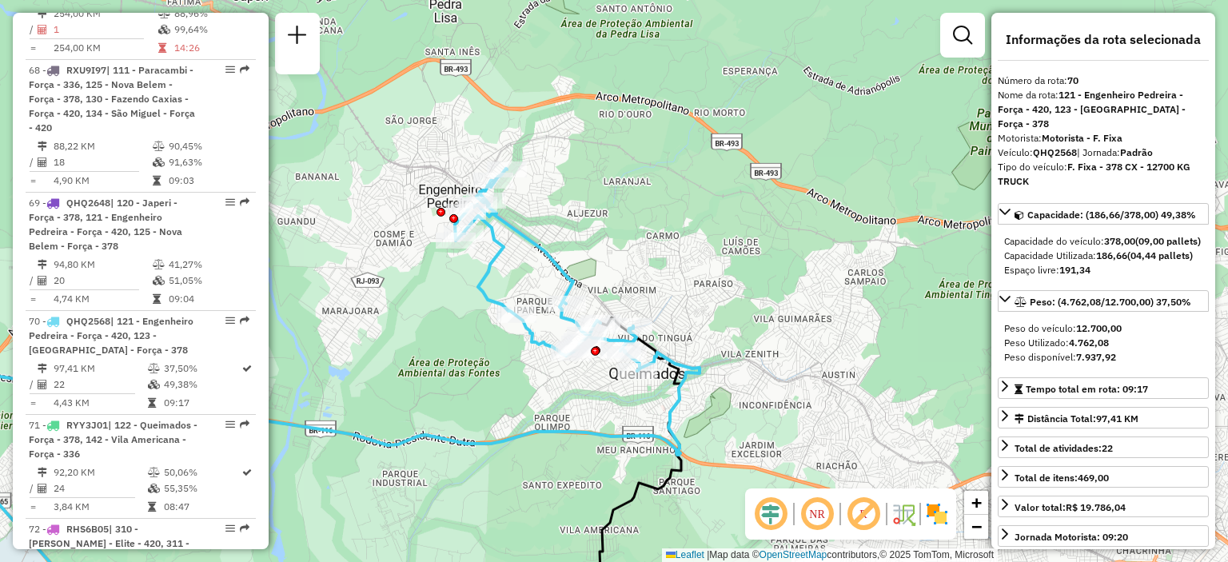
scroll to position [1057, 0]
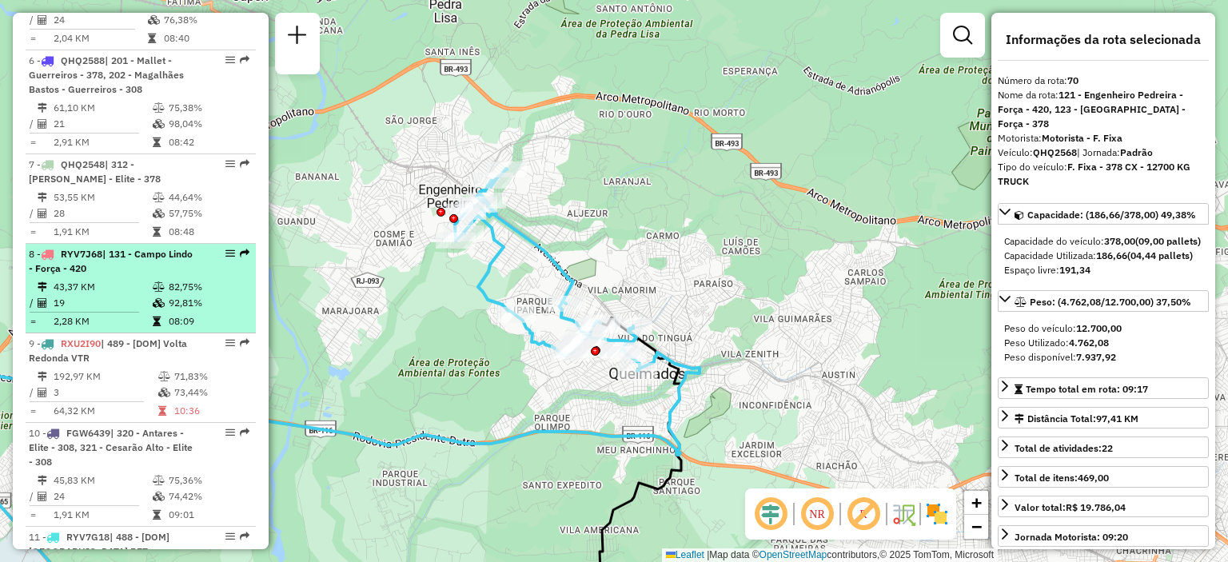
click at [122, 276] on div "8 - RYV7J68 | 131 - Campo Lindo - Força - 420" at bounding box center [113, 261] width 169 height 29
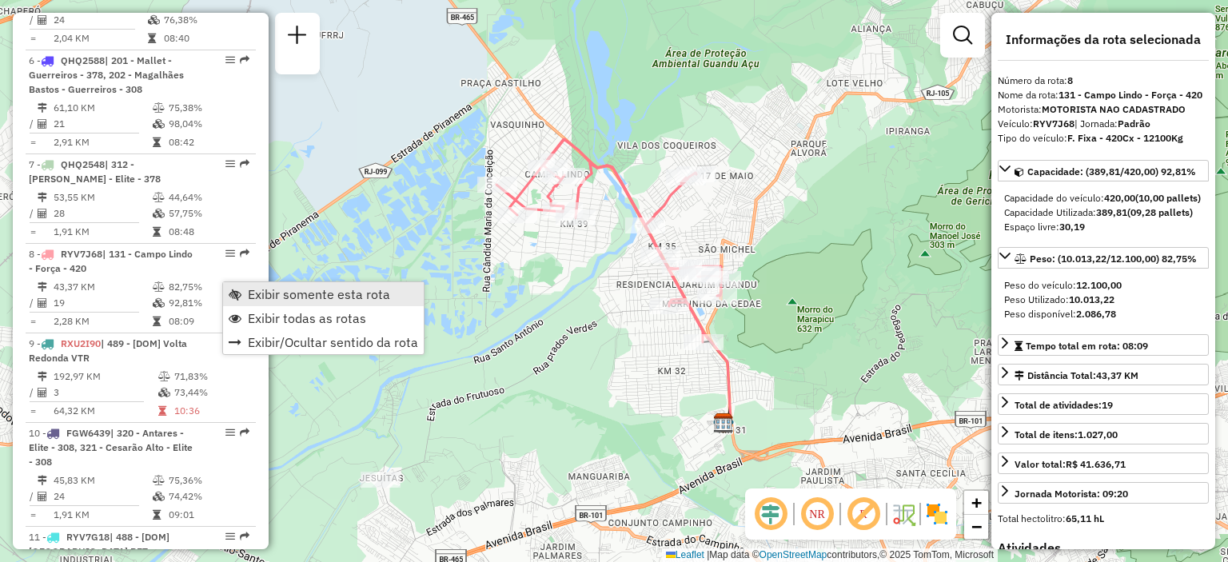
click at [284, 293] on span "Exibir somente esta rota" at bounding box center [319, 294] width 142 height 13
click at [240, 309] on link "Exibir todas as rotas" at bounding box center [327, 319] width 201 height 24
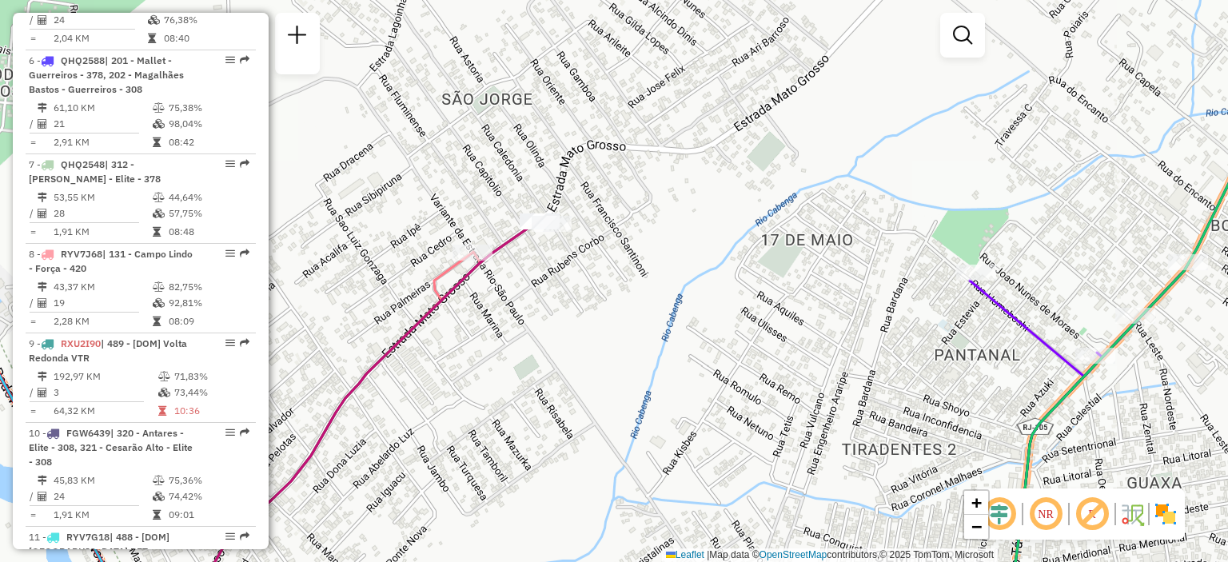
drag, startPoint x: 729, startPoint y: 163, endPoint x: 635, endPoint y: 370, distance: 227.5
click at [635, 376] on div "Janela de atendimento Grade de atendimento Capacidade Transportadoras Veículos …" at bounding box center [614, 281] width 1228 height 562
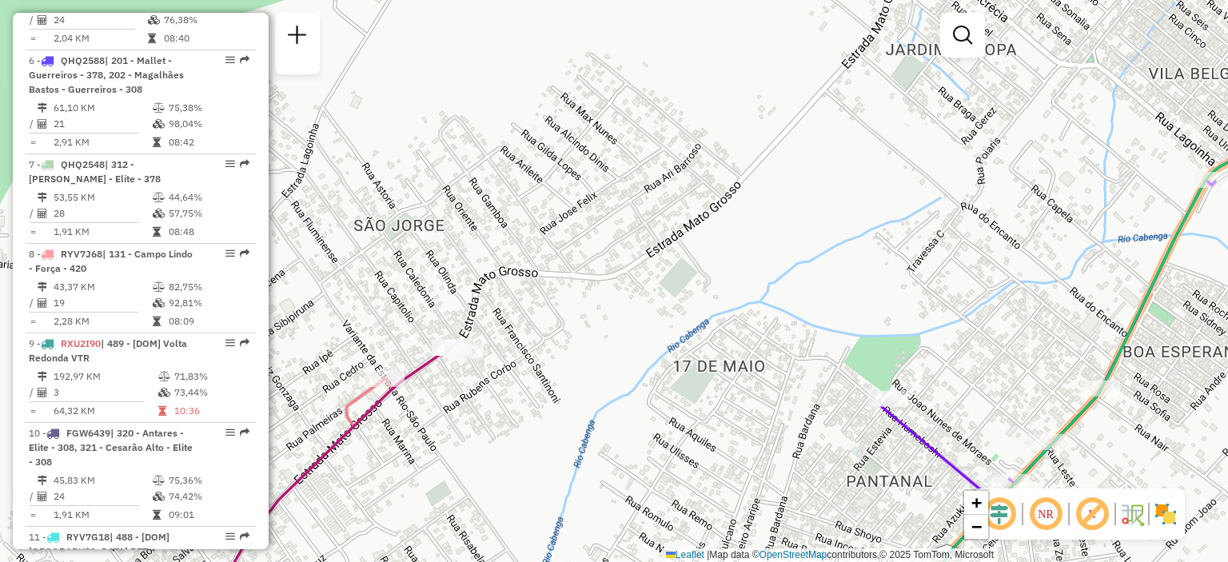
drag, startPoint x: 789, startPoint y: 220, endPoint x: 694, endPoint y: 344, distance: 156.8
click at [694, 348] on div "Janela de atendimento Grade de atendimento Capacidade Transportadoras Veículos …" at bounding box center [614, 281] width 1228 height 562
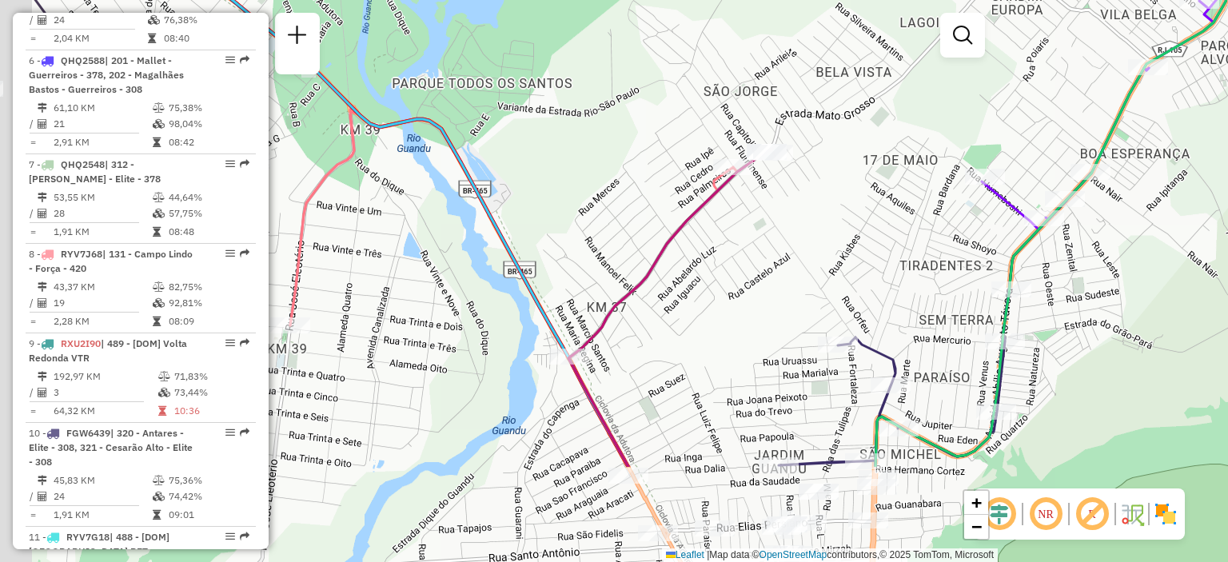
drag, startPoint x: 652, startPoint y: 387, endPoint x: 794, endPoint y: 232, distance: 210.4
click at [794, 232] on div "Janela de atendimento Grade de atendimento Capacidade Transportadoras Veículos …" at bounding box center [614, 281] width 1228 height 562
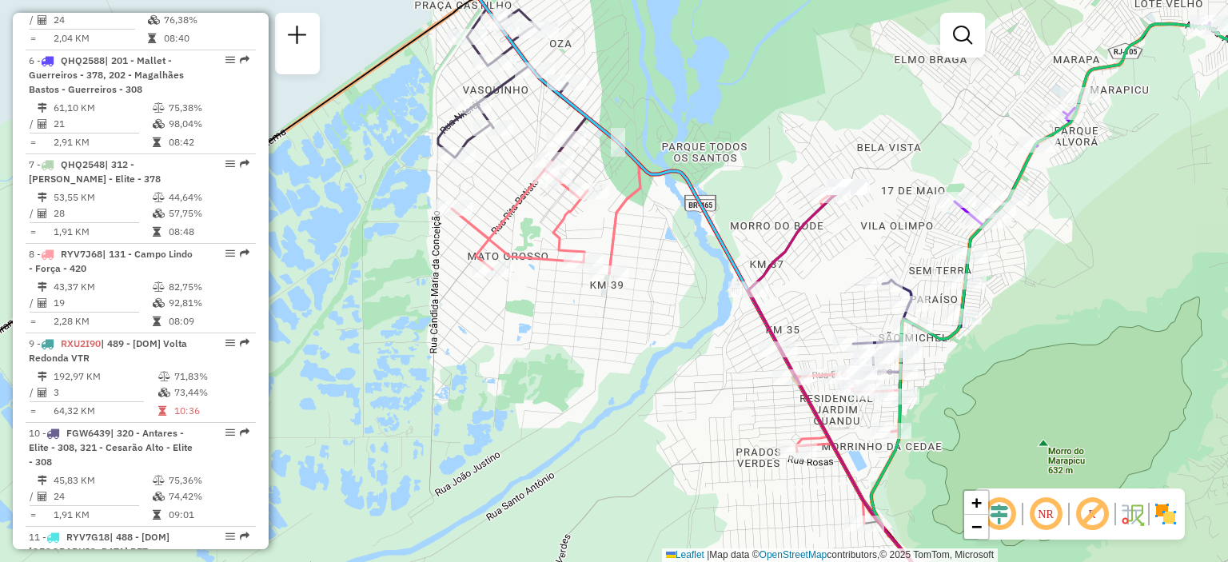
scroll to position [671, 0]
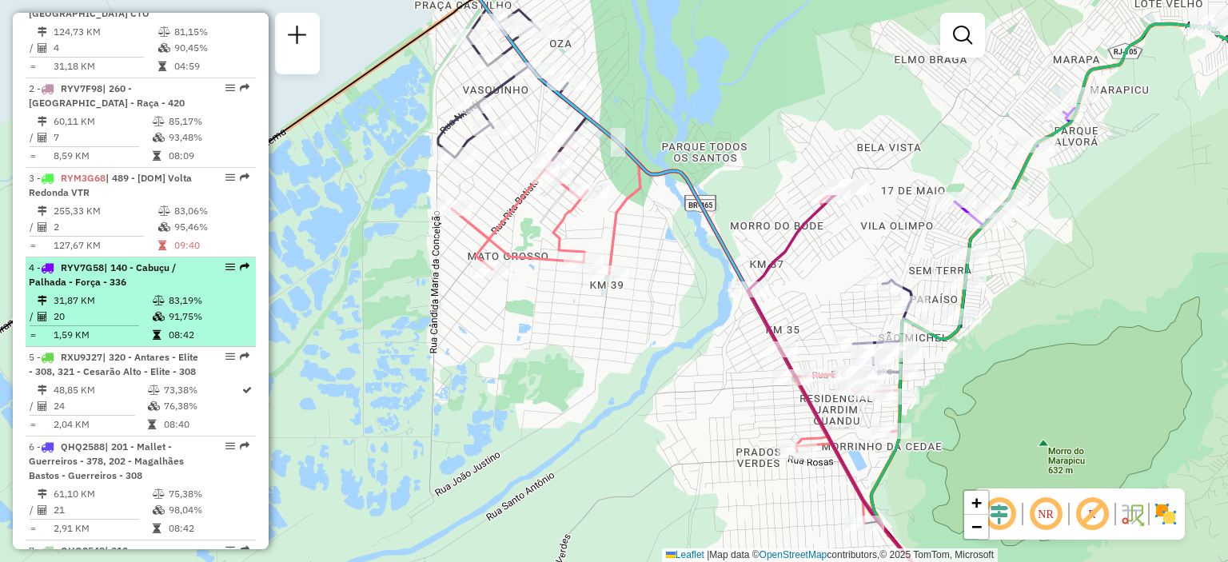
click at [88, 304] on li "4 - RYV7G58 | 140 - Cabuçu / Palhada - Força - 336 31,87 KM 83,19% / 20 91,75% …" at bounding box center [141, 302] width 230 height 90
select select "**********"
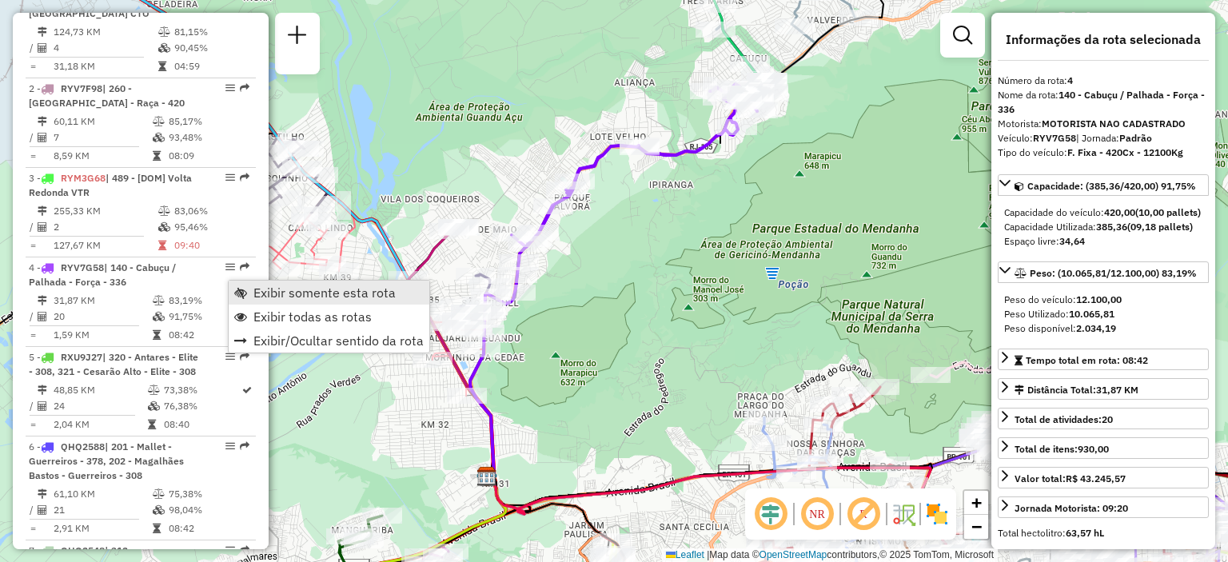
click at [271, 293] on span "Exibir somente esta rota" at bounding box center [324, 292] width 142 height 13
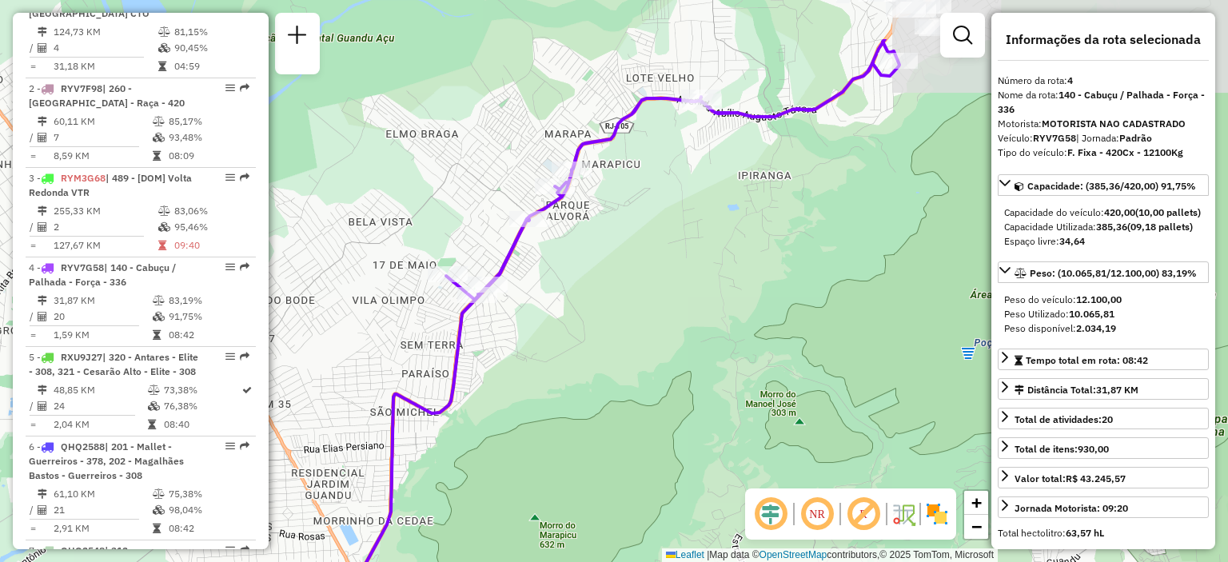
drag, startPoint x: 741, startPoint y: 104, endPoint x: 671, endPoint y: 281, distance: 190.1
click at [679, 277] on div "Janela de atendimento Grade de atendimento Capacidade Transportadoras Veículos …" at bounding box center [614, 281] width 1228 height 562
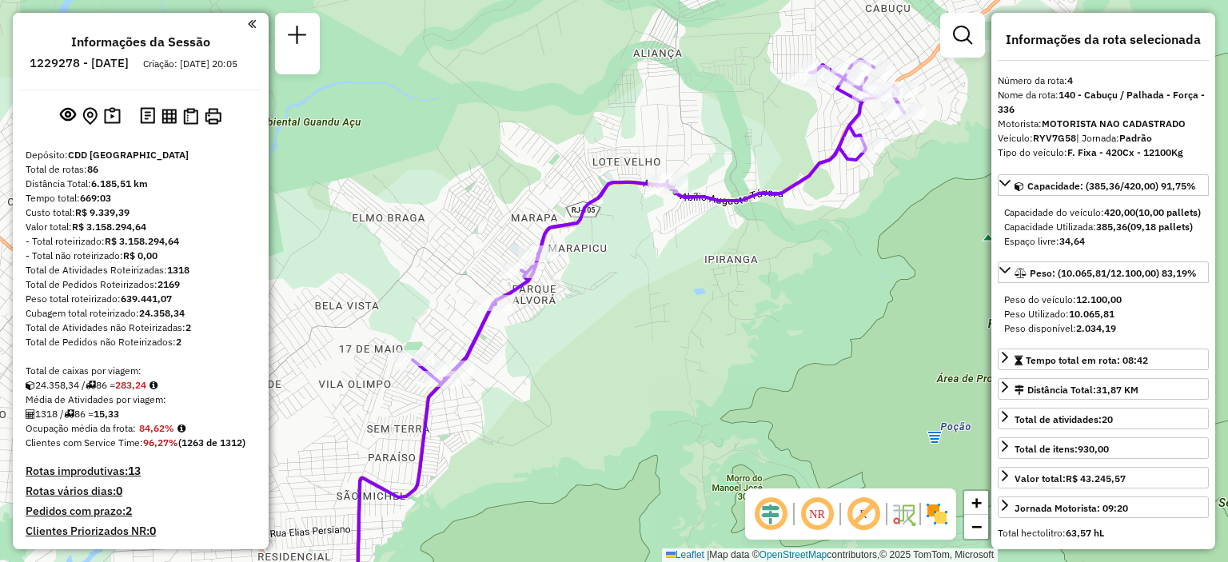
select select "**********"
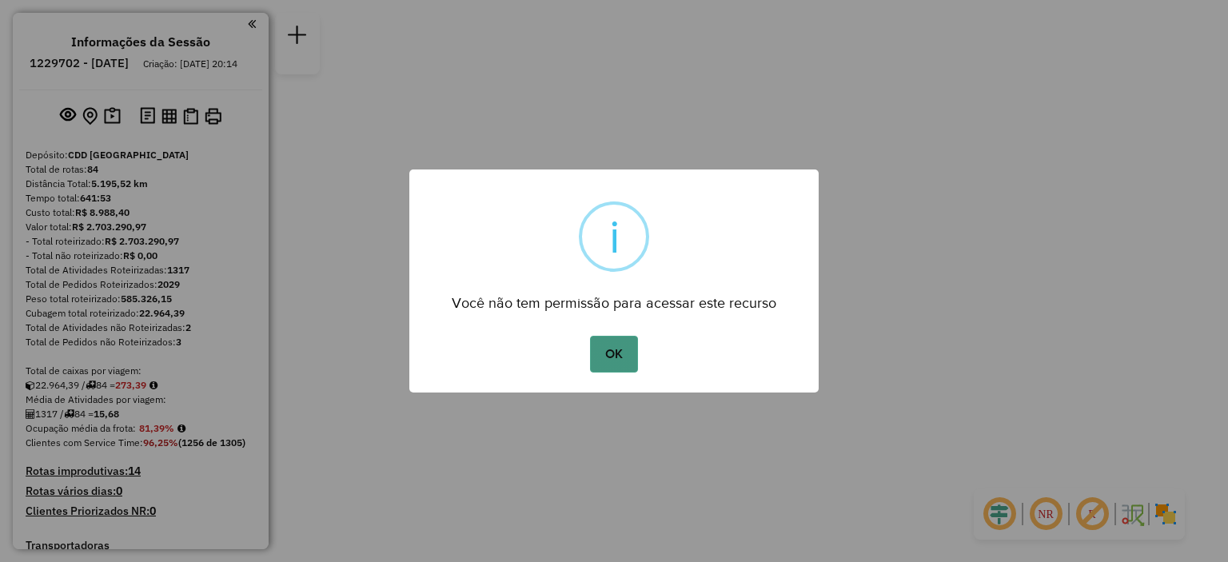
click at [620, 351] on button "OK" at bounding box center [613, 354] width 47 height 37
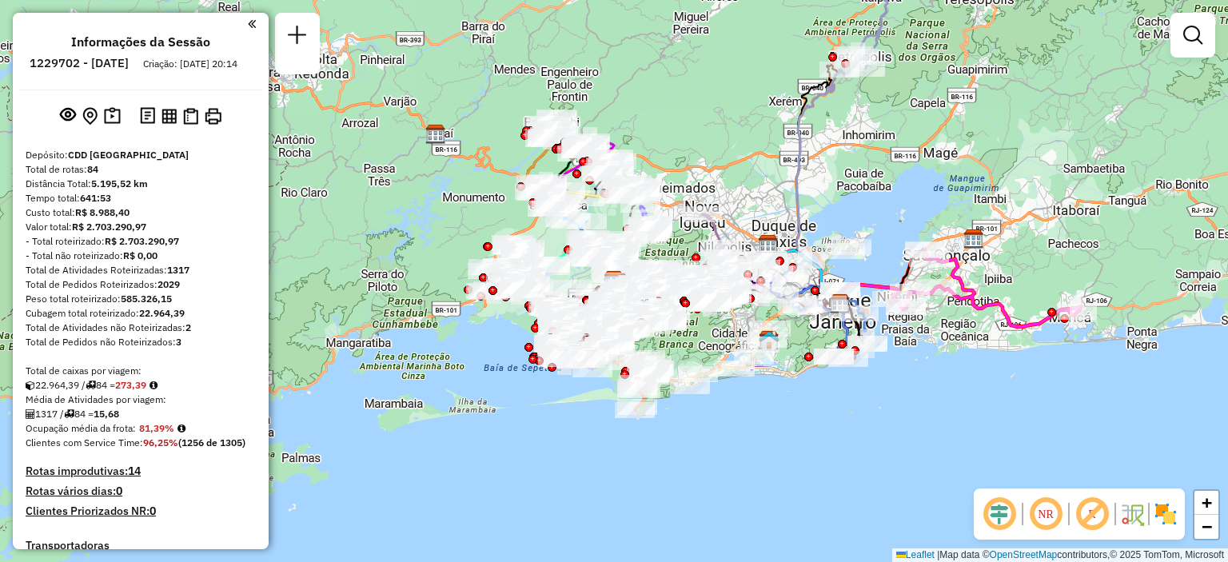
scroll to position [739, 0]
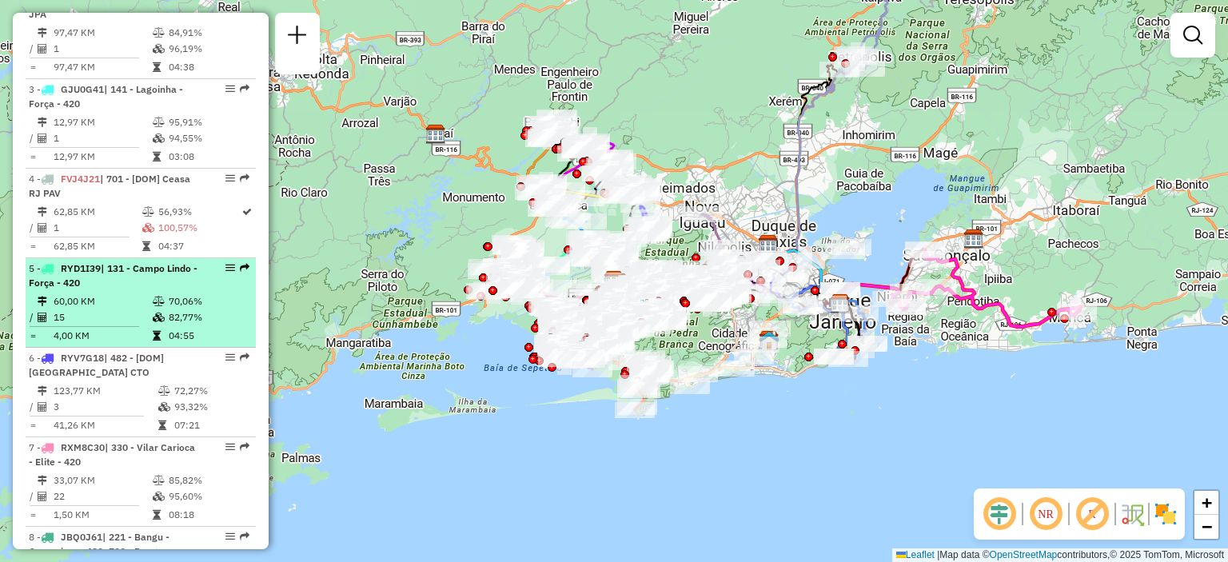
click at [117, 290] on div "5 - RYD1I39 | 131 - [GEOGRAPHIC_DATA] - Força - 420" at bounding box center [113, 275] width 169 height 29
select select "**********"
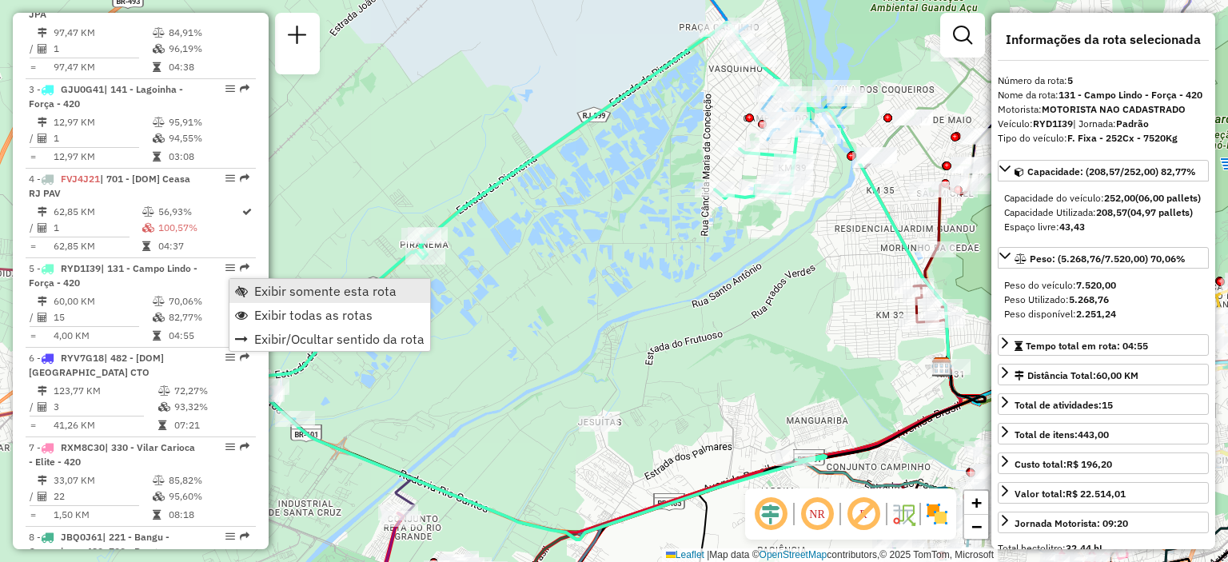
click at [293, 290] on span "Exibir somente esta rota" at bounding box center [325, 291] width 142 height 13
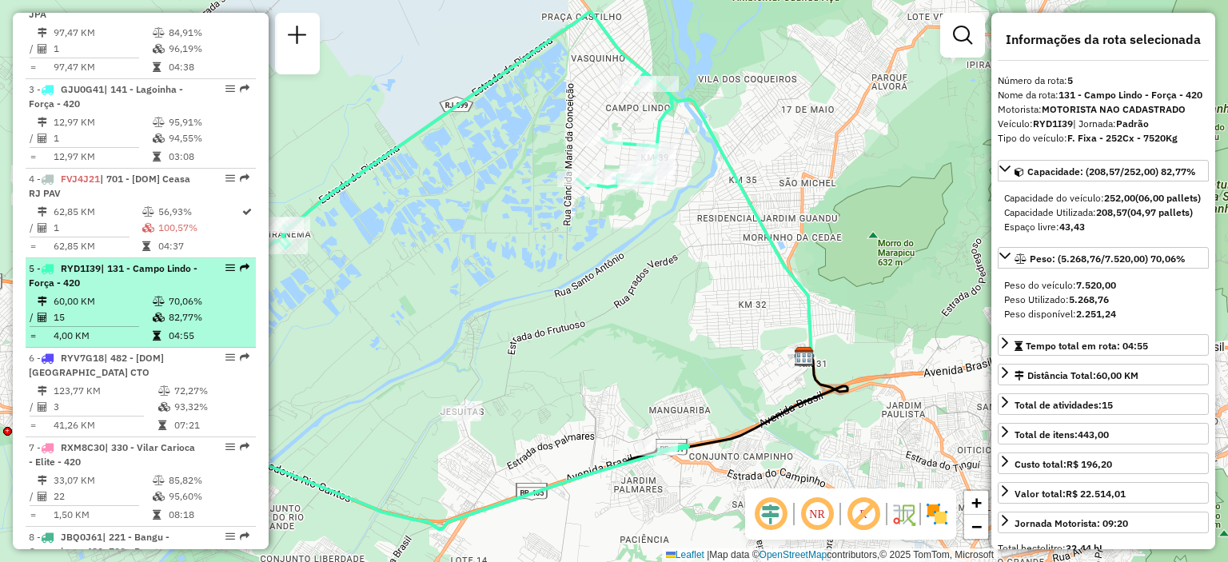
click at [175, 309] on td "70,06%" at bounding box center [208, 301] width 81 height 16
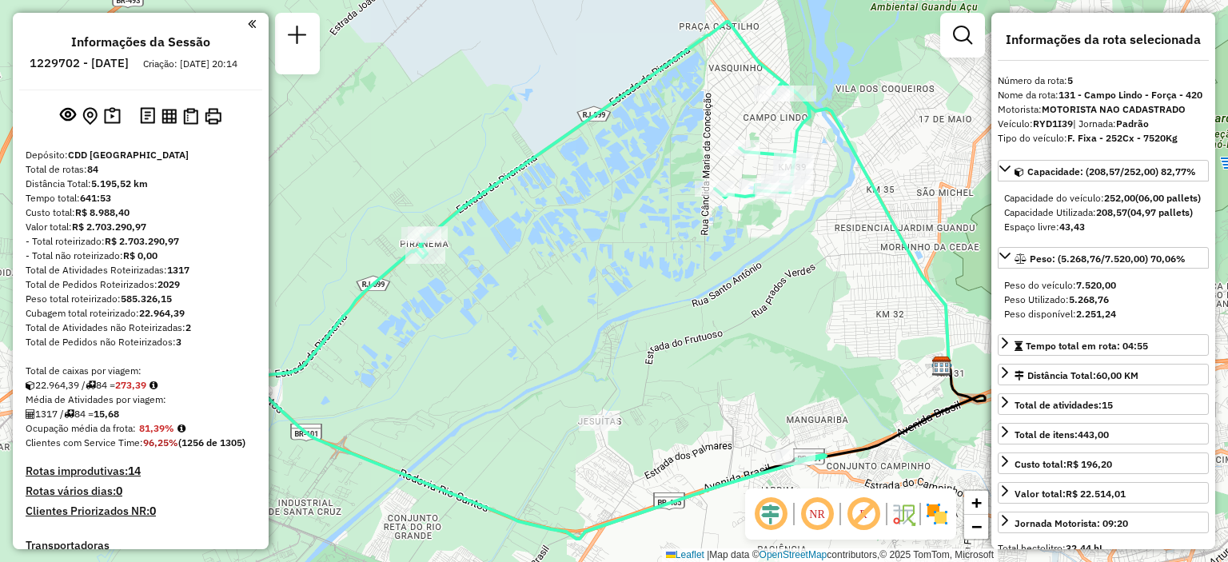
scroll to position [7833, 0]
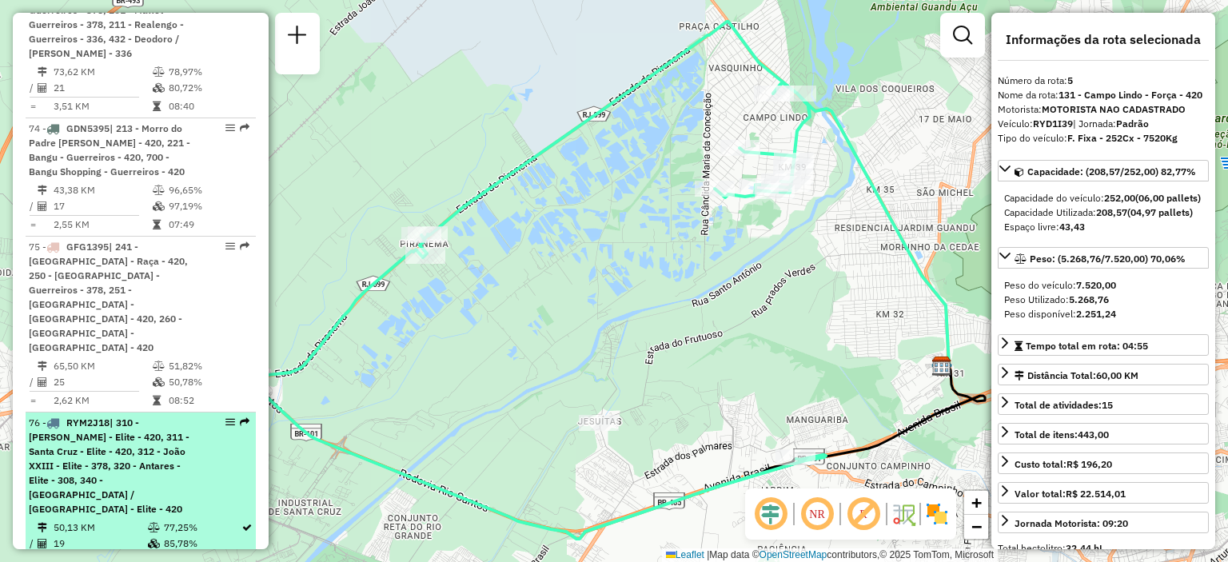
click at [144, 416] on span "| 310 - [PERSON_NAME] - Elite - 420, 311 - Santa Cruz - Elite - 420, 312 - João…" at bounding box center [109, 465] width 161 height 98
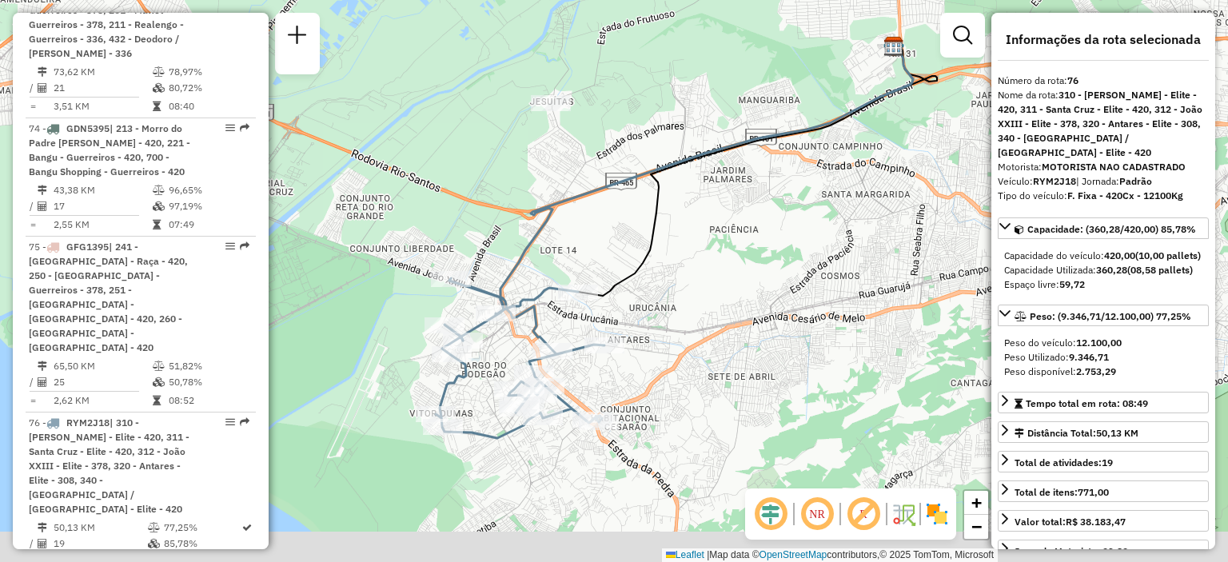
drag, startPoint x: 311, startPoint y: 381, endPoint x: 410, endPoint y: 329, distance: 112.3
click at [408, 329] on div "Janela de atendimento Grade de atendimento Capacidade Transportadoras Veículos …" at bounding box center [614, 281] width 1228 height 562
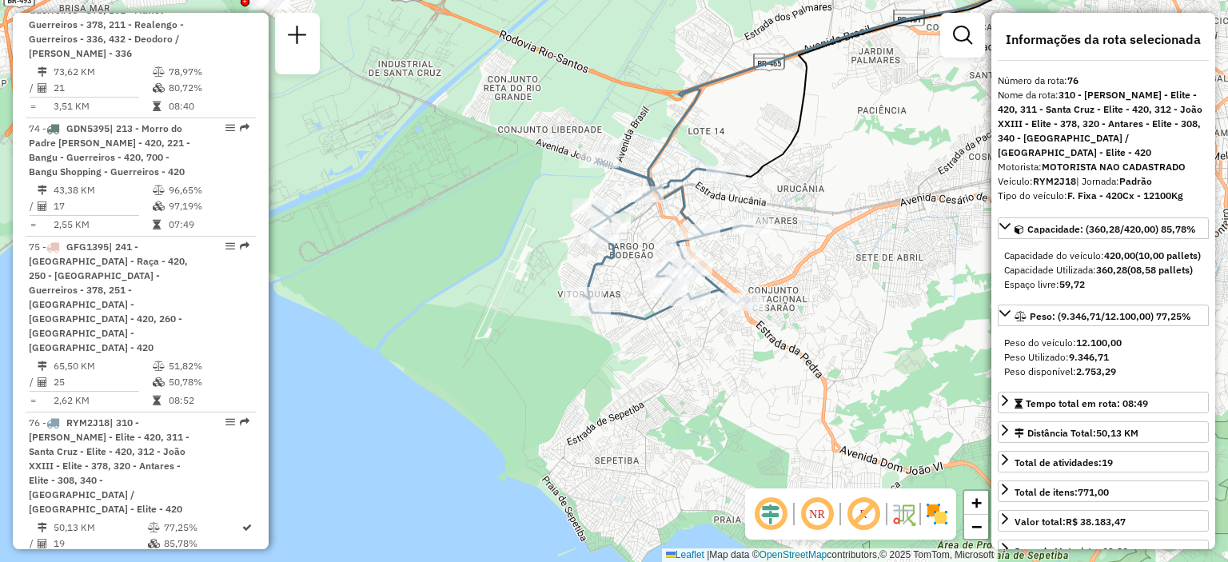
drag, startPoint x: 758, startPoint y: 354, endPoint x: 776, endPoint y: 271, distance: 85.1
click at [777, 273] on div "Janela de atendimento Grade de atendimento Capacidade Transportadoras Veículos …" at bounding box center [614, 281] width 1228 height 562
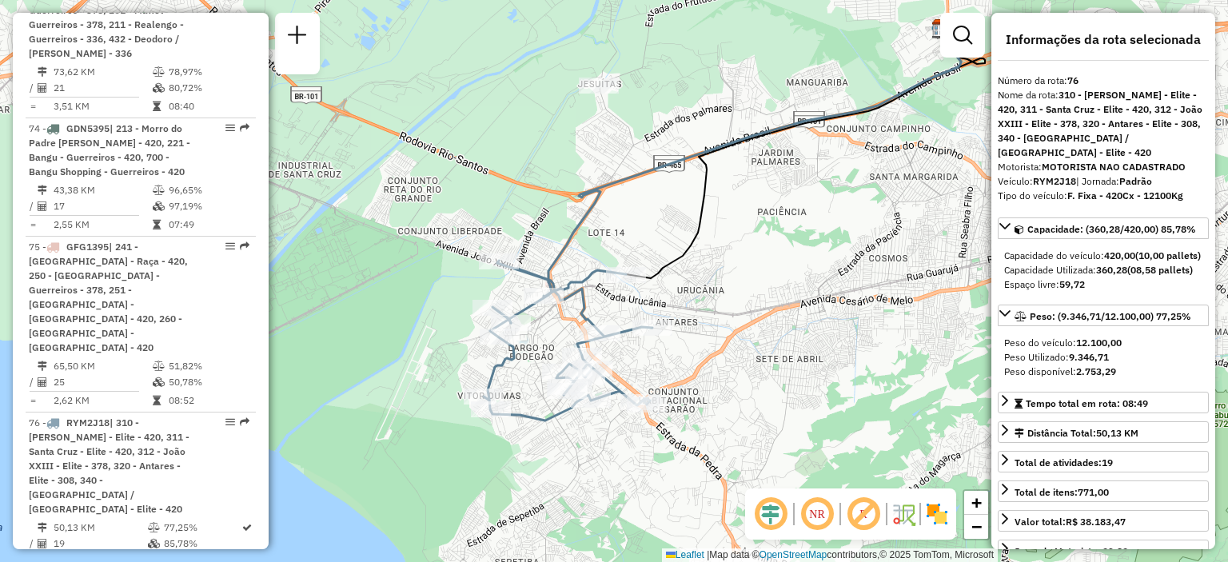
drag, startPoint x: 850, startPoint y: 206, endPoint x: 751, endPoint y: 309, distance: 143.6
click at [751, 309] on div "Janela de atendimento Grade de atendimento Capacidade Transportadoras Veículos …" at bounding box center [614, 281] width 1228 height 562
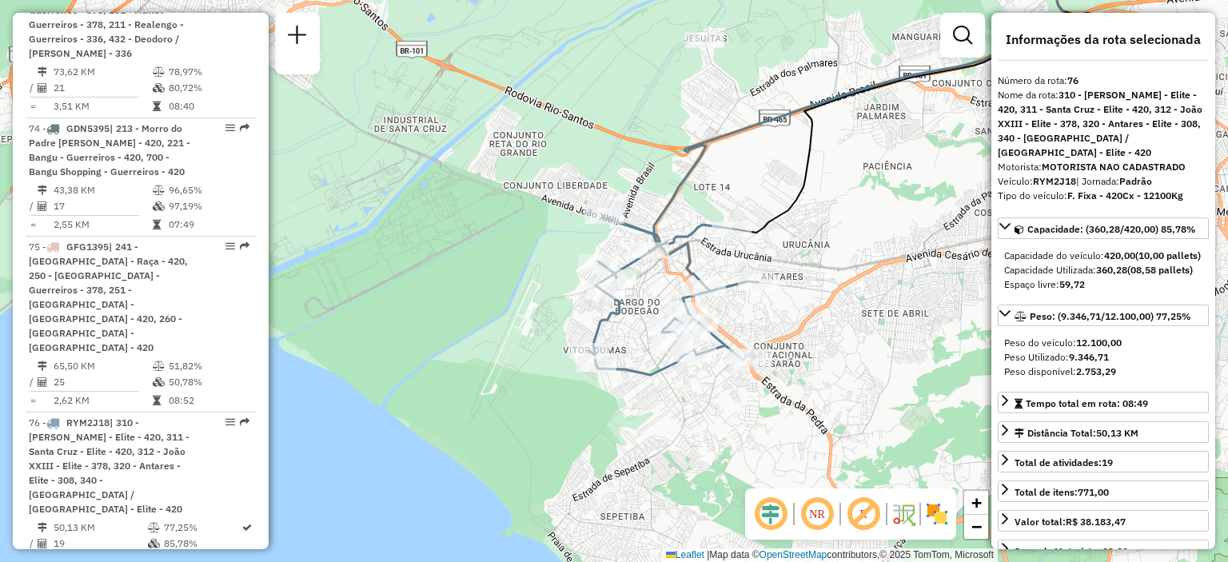
drag, startPoint x: 767, startPoint y: 309, endPoint x: 856, endPoint y: 273, distance: 95.4
click at [856, 273] on div "Janela de atendimento Grade de atendimento Capacidade Transportadoras Veículos …" at bounding box center [614, 281] width 1228 height 562
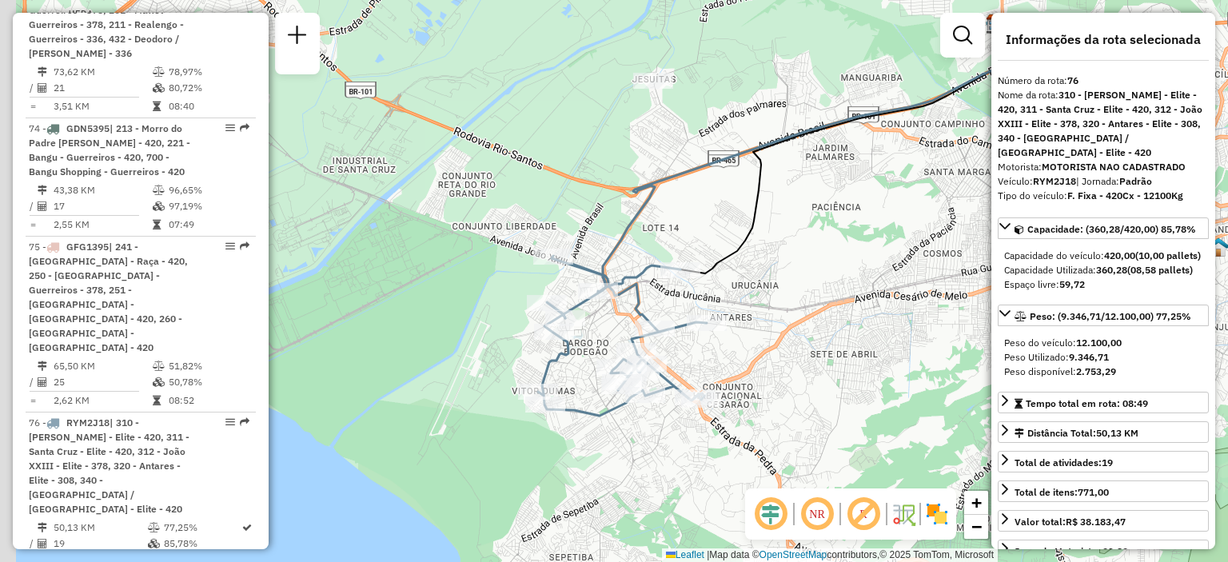
drag, startPoint x: 667, startPoint y: 246, endPoint x: 737, endPoint y: 283, distance: 79.4
click at [737, 283] on div "Janela de atendimento Grade de atendimento Capacidade Transportadoras Veículos …" at bounding box center [614, 281] width 1228 height 562
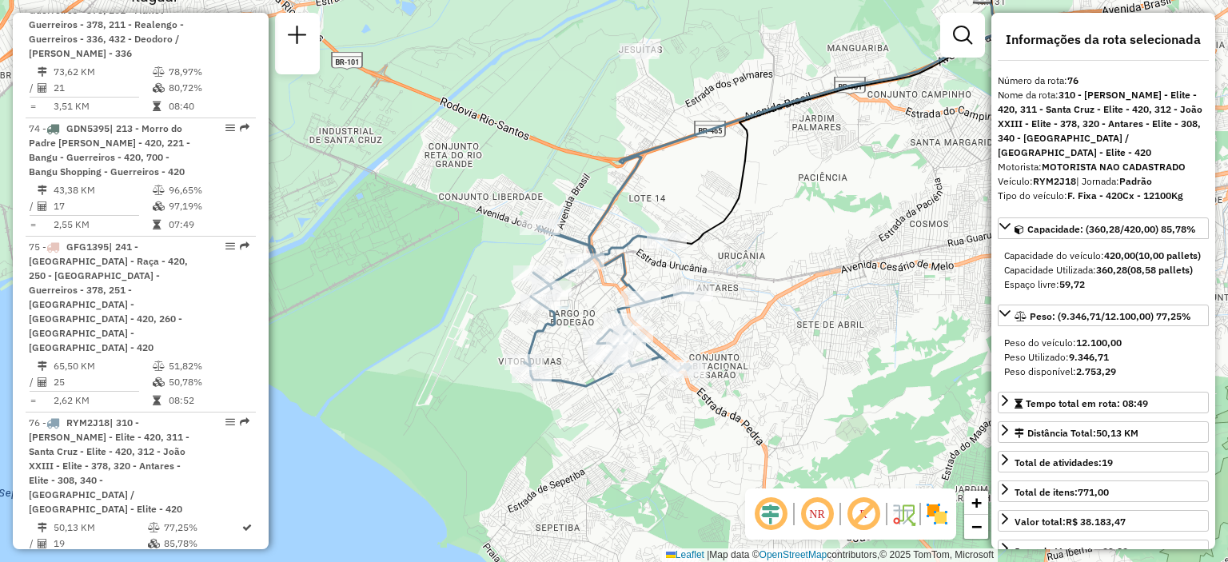
drag, startPoint x: 869, startPoint y: 239, endPoint x: 857, endPoint y: 201, distance: 39.4
click at [857, 201] on div "Janela de atendimento Grade de atendimento Capacidade Transportadoras Veículos …" at bounding box center [614, 281] width 1228 height 562
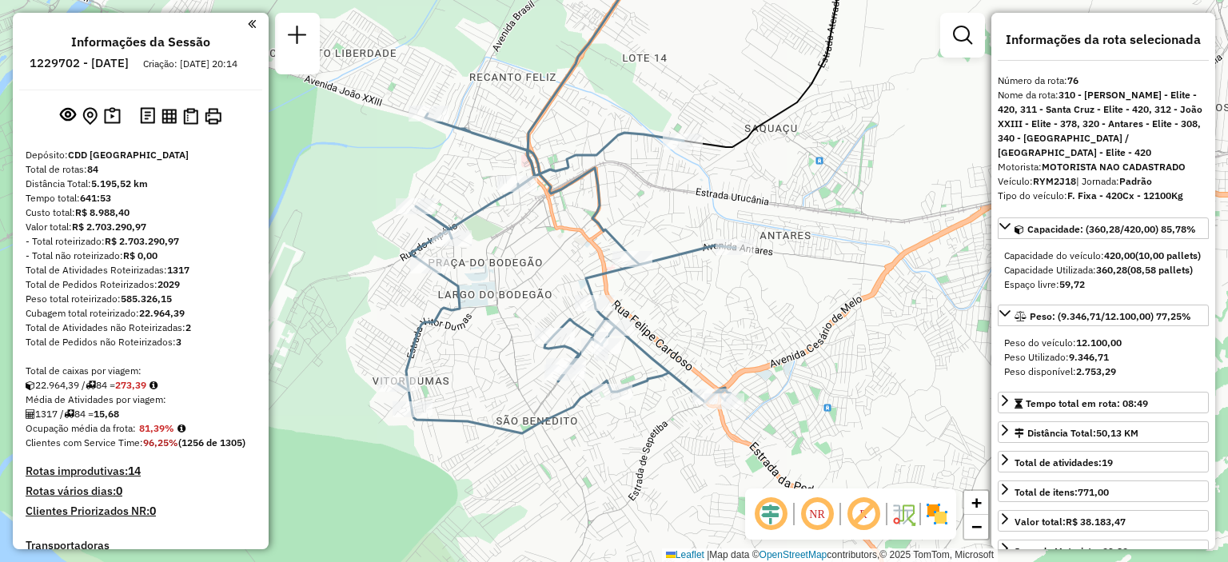
scroll to position [2138, 0]
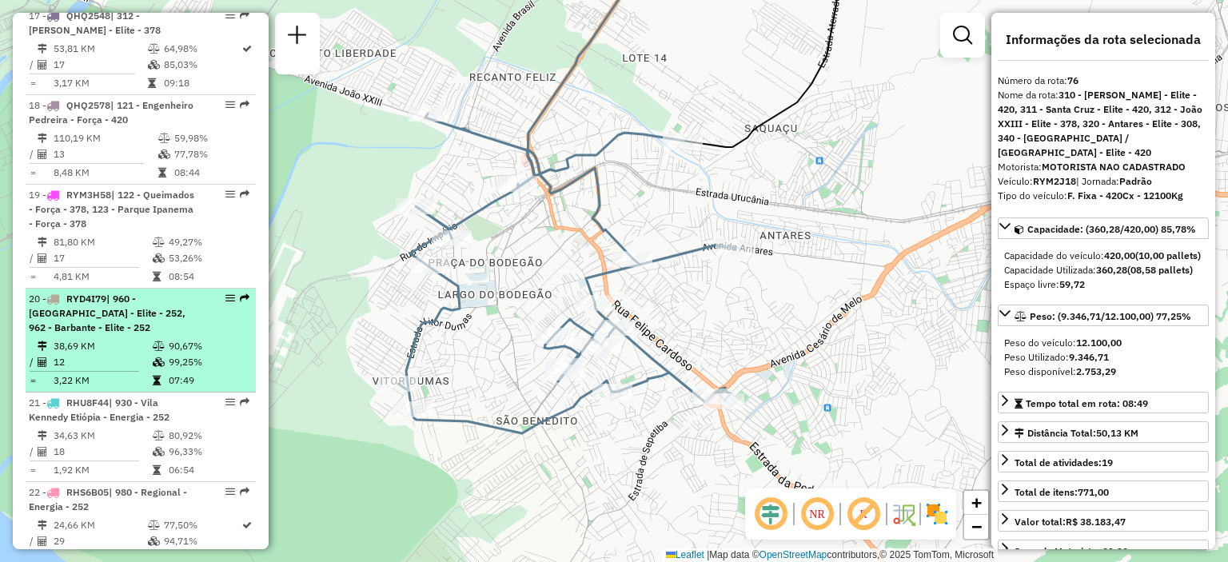
click at [147, 293] on span "| 960 - [GEOGRAPHIC_DATA] - Elite - 252, 962 - Barbante - Elite - 252" at bounding box center [107, 313] width 157 height 41
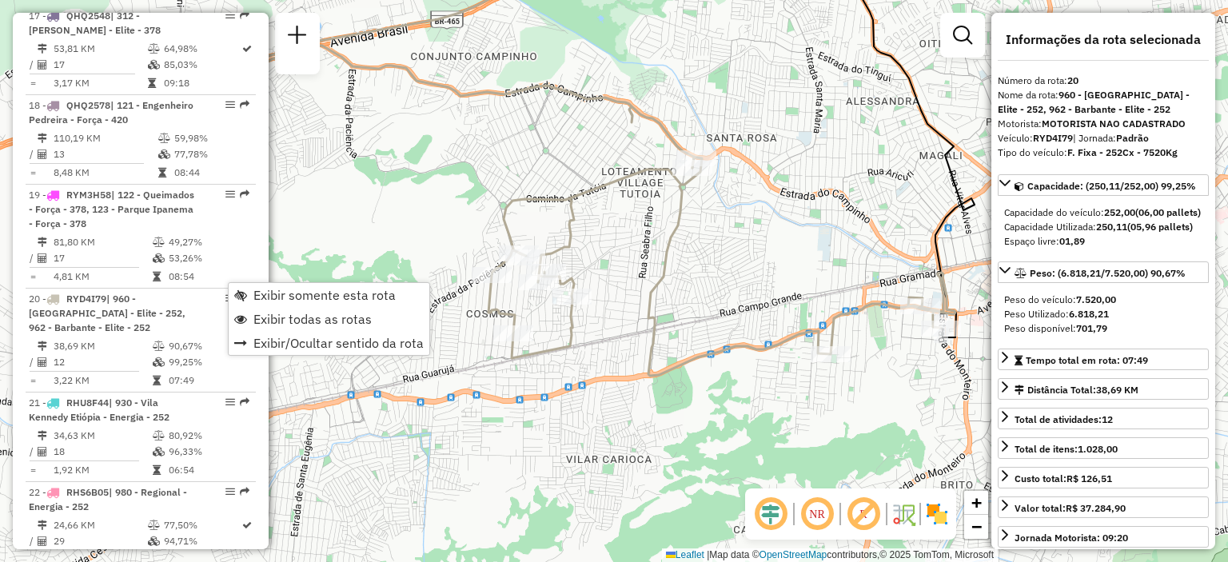
drag, startPoint x: 520, startPoint y: 319, endPoint x: 506, endPoint y: 172, distance: 147.8
click at [506, 172] on div "Janela de atendimento Grade de atendimento Capacidade Transportadoras Veículos …" at bounding box center [614, 281] width 1228 height 562
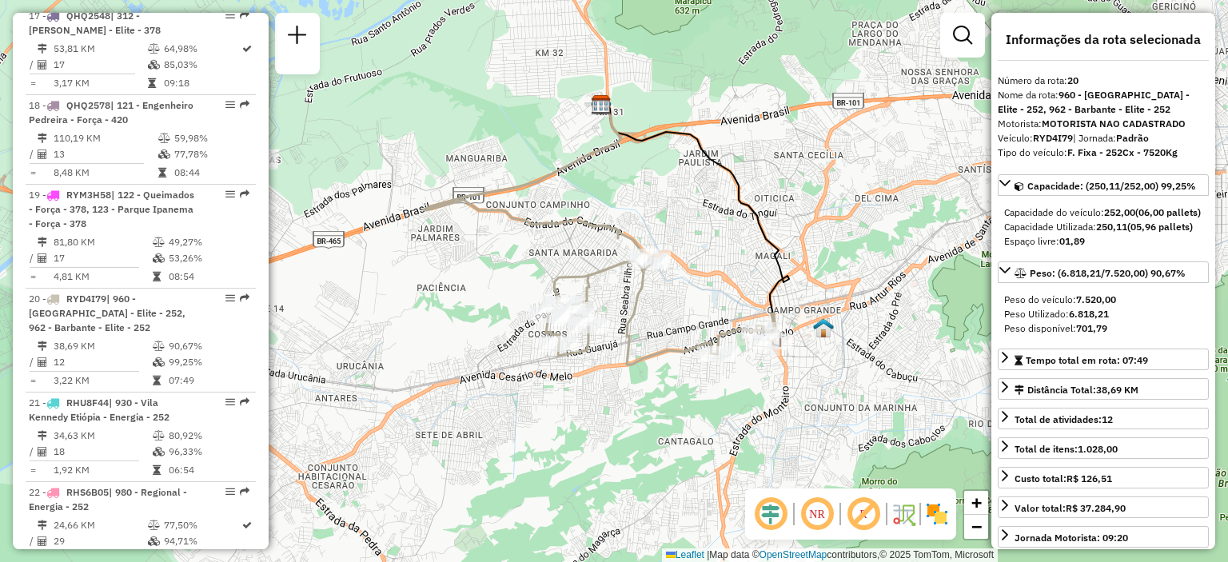
drag, startPoint x: 735, startPoint y: 262, endPoint x: 663, endPoint y: 306, distance: 83.6
click at [663, 306] on div "Janela de atendimento Grade de atendimento Capacidade Transportadoras Veículos …" at bounding box center [614, 281] width 1228 height 562
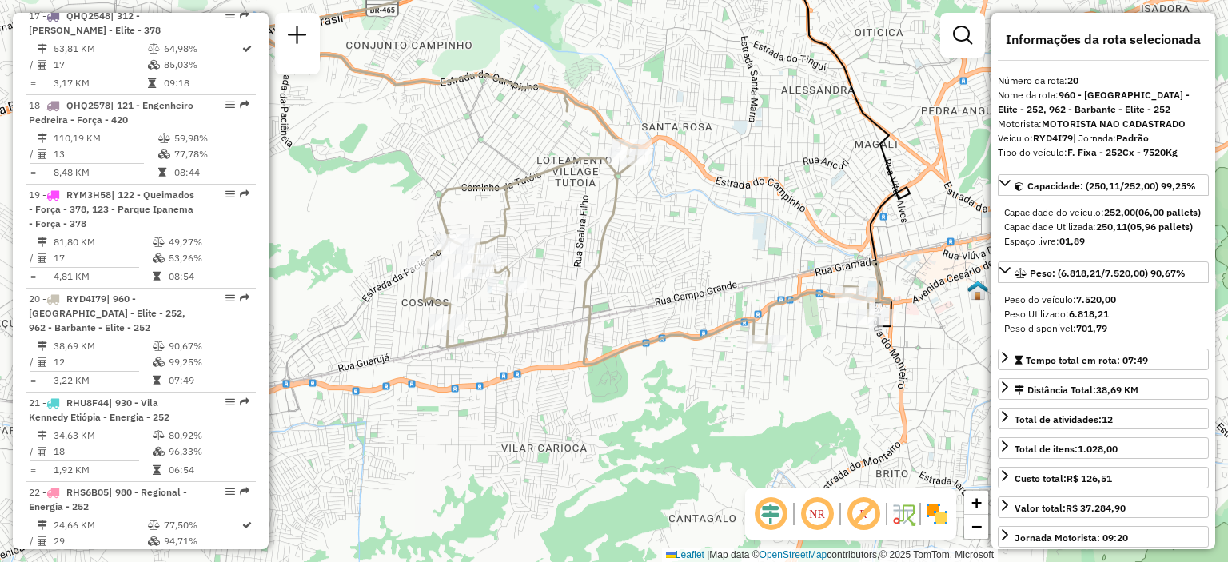
drag, startPoint x: 725, startPoint y: 308, endPoint x: 716, endPoint y: 246, distance: 62.2
click at [716, 246] on div "Janela de atendimento Grade de atendimento Capacidade Transportadoras Veículos …" at bounding box center [614, 281] width 1228 height 562
